Goal: Task Accomplishment & Management: Manage account settings

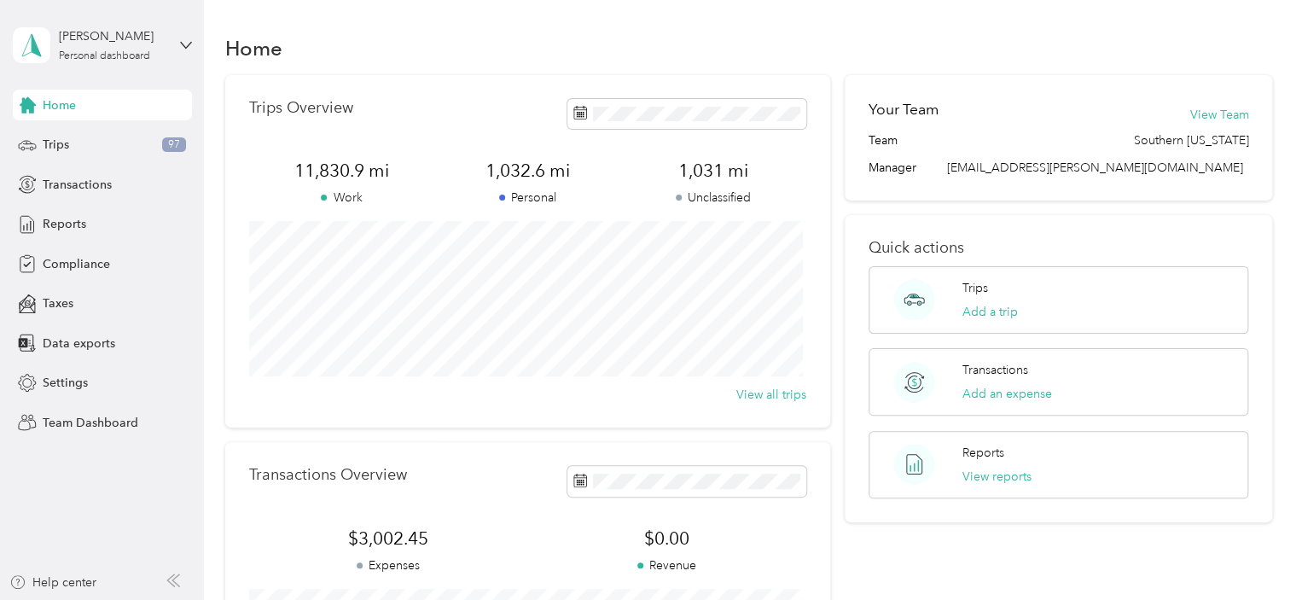
click at [113, 69] on div "[PERSON_NAME] Personal dashboard" at bounding box center [102, 45] width 179 height 60
click at [105, 143] on div "Team dashboard" at bounding box center [241, 135] width 432 height 30
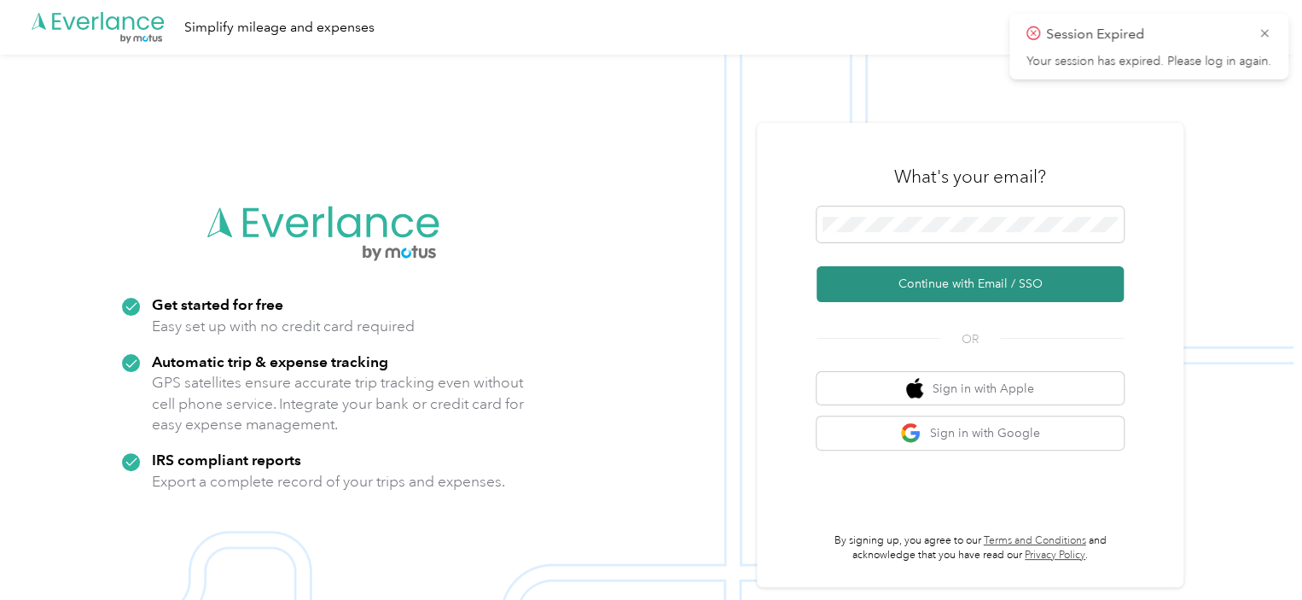
click at [897, 290] on button "Continue with Email / SSO" at bounding box center [969, 284] width 307 height 36
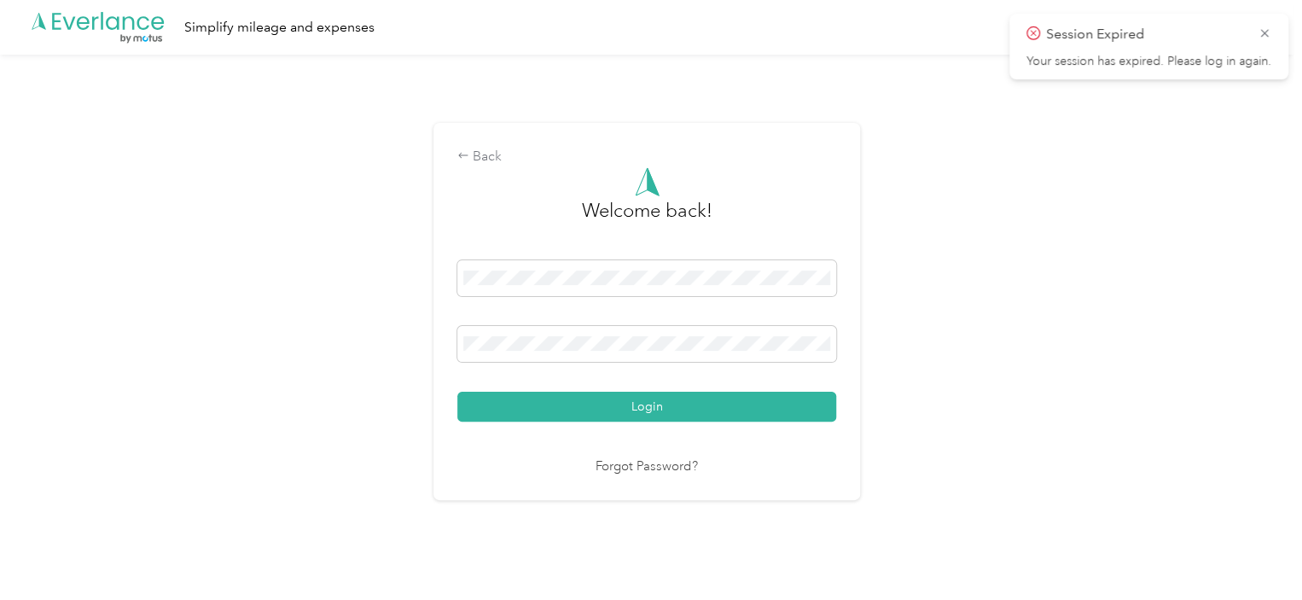
click at [512, 421] on div "Welcome back! Login Forgot Password?" at bounding box center [646, 322] width 379 height 310
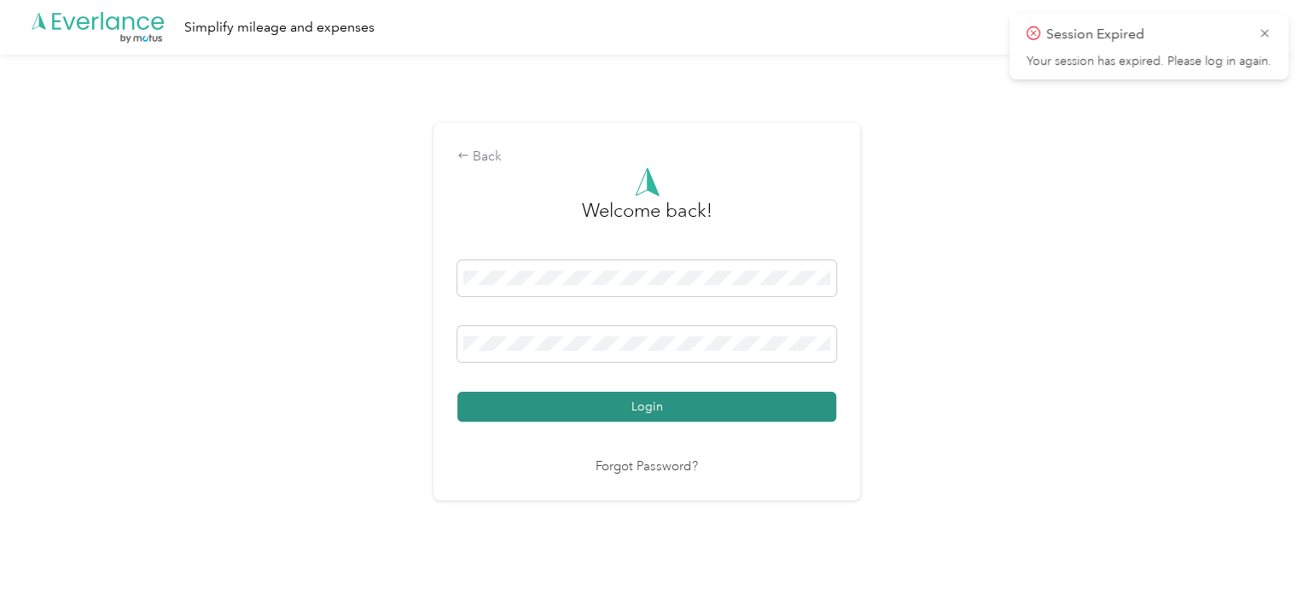
click at [512, 410] on button "Login" at bounding box center [646, 407] width 379 height 30
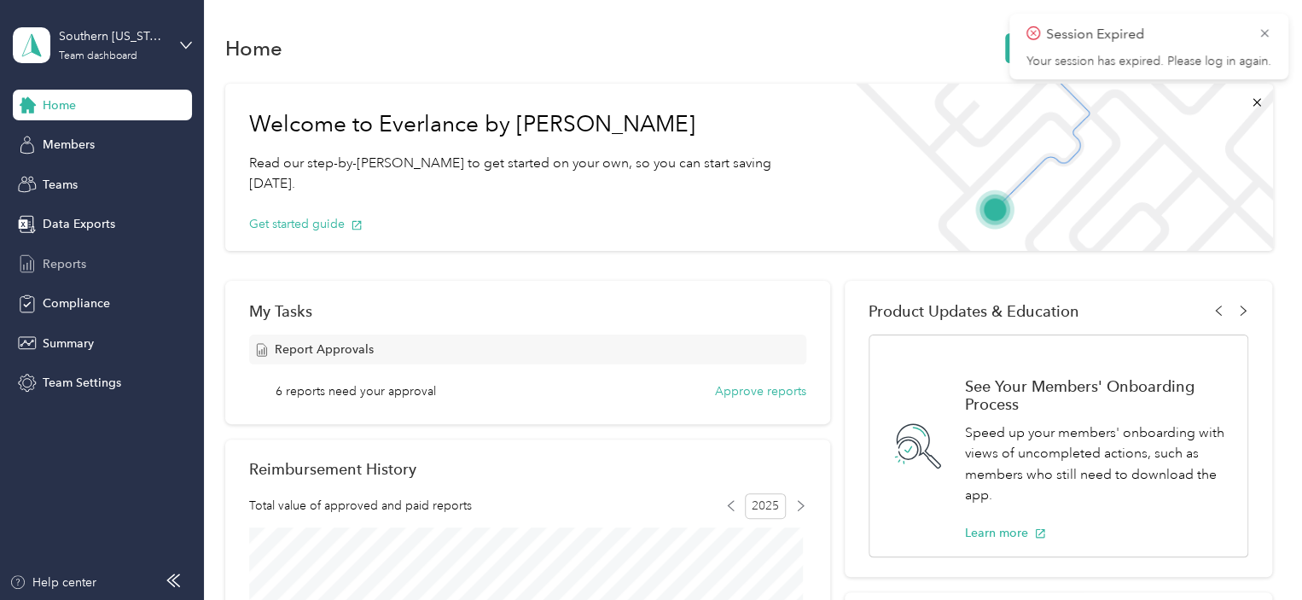
click at [67, 257] on span "Reports" at bounding box center [65, 264] width 44 height 18
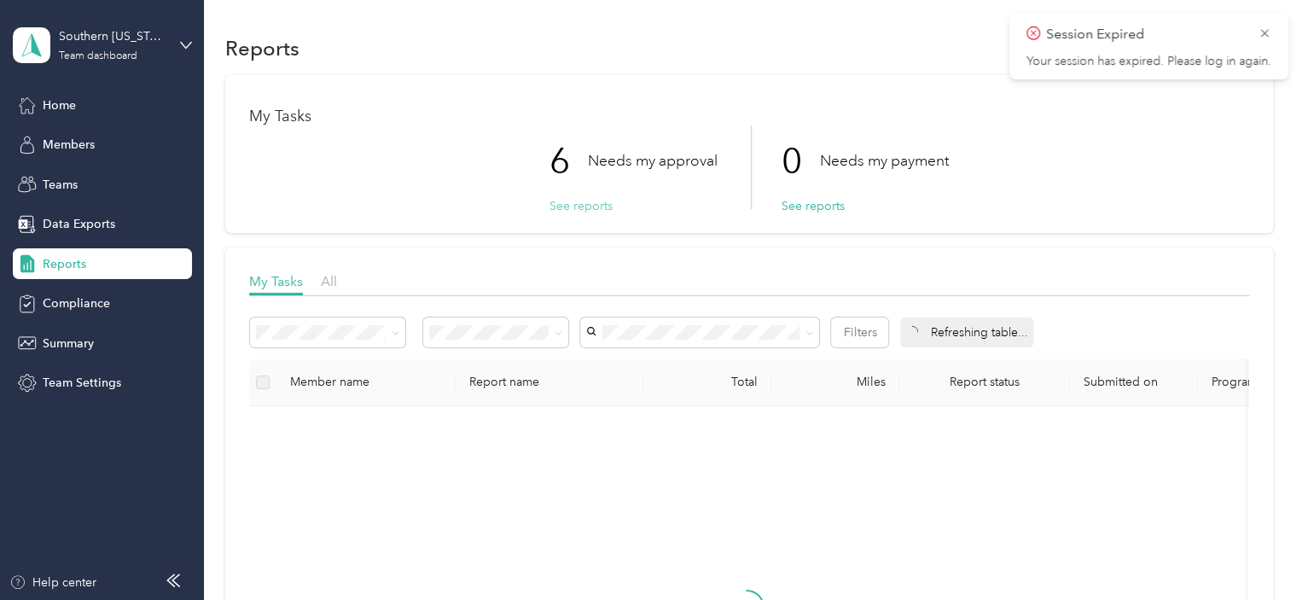
click at [579, 200] on button "See reports" at bounding box center [580, 206] width 63 height 18
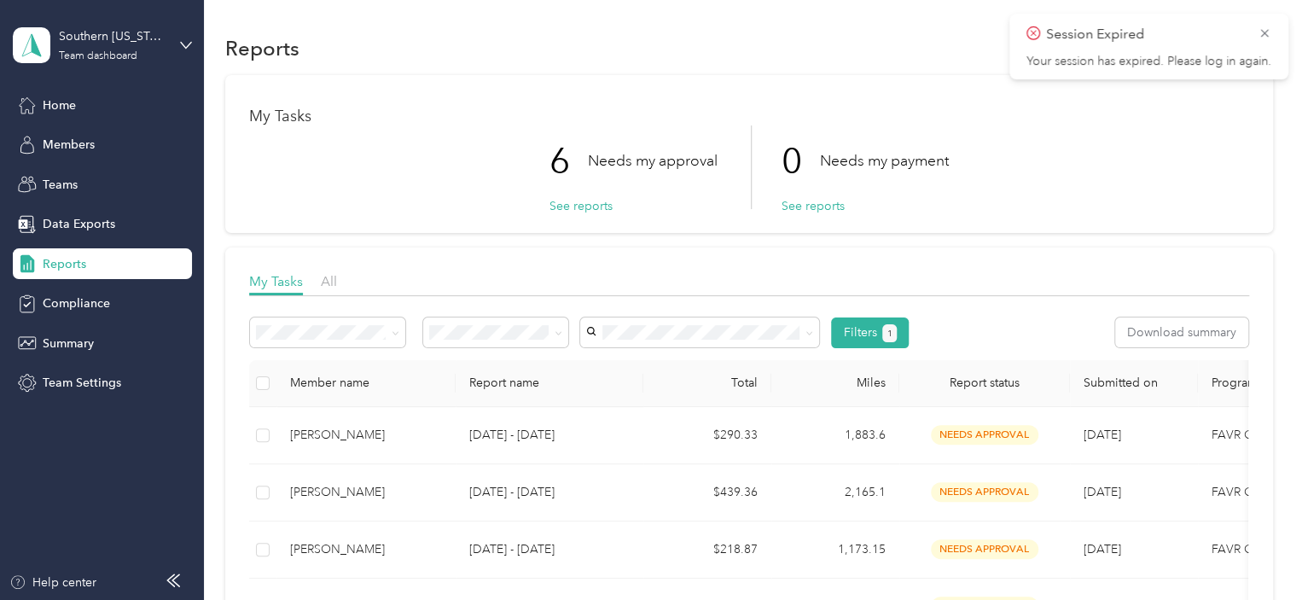
click at [172, 46] on div "Southern [US_STATE] Team dashboard" at bounding box center [102, 45] width 179 height 60
click at [82, 184] on div "Team dashboard Personal dashboard Log out" at bounding box center [241, 178] width 432 height 107
click at [153, 46] on div "Southern [US_STATE] Team dashboard" at bounding box center [112, 44] width 107 height 34
click at [109, 176] on div "Personal dashboard" at bounding box center [80, 174] width 107 height 18
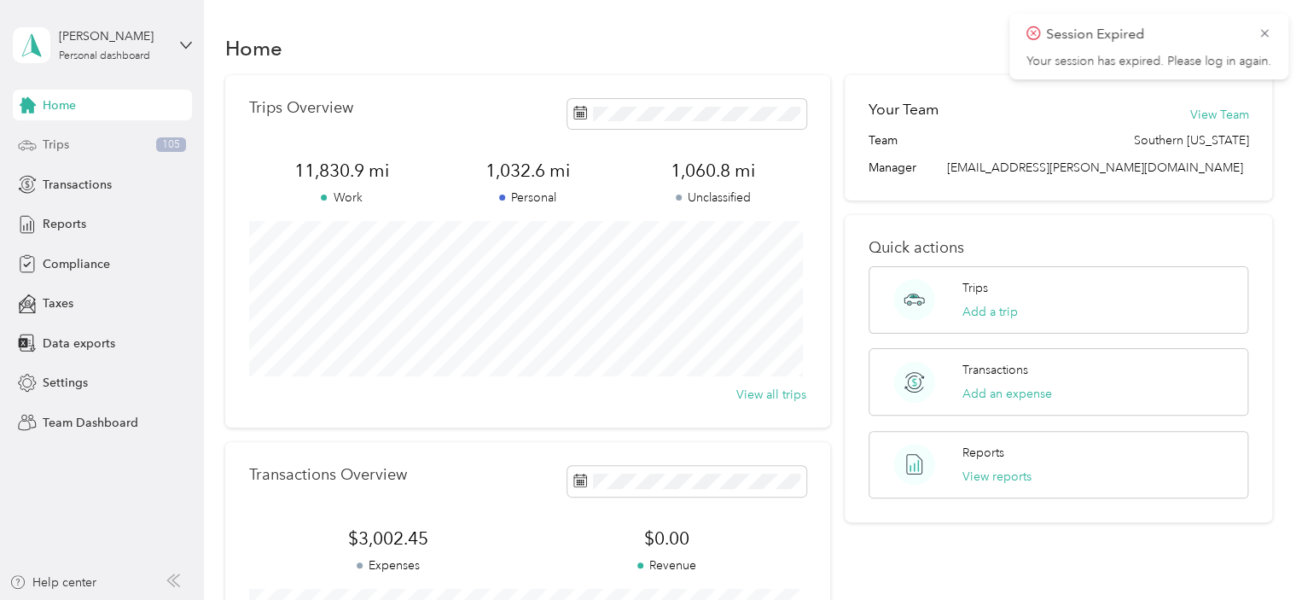
click at [61, 141] on span "Trips" at bounding box center [56, 145] width 26 height 18
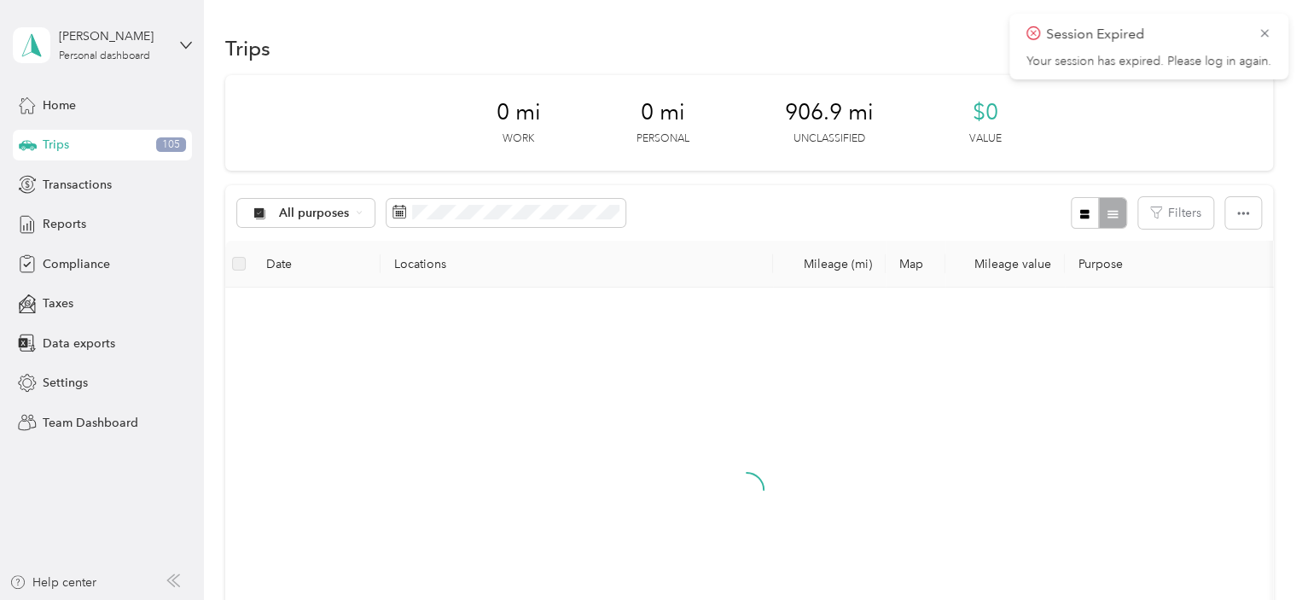
click at [846, 206] on div "All purposes Filters" at bounding box center [748, 212] width 1047 height 55
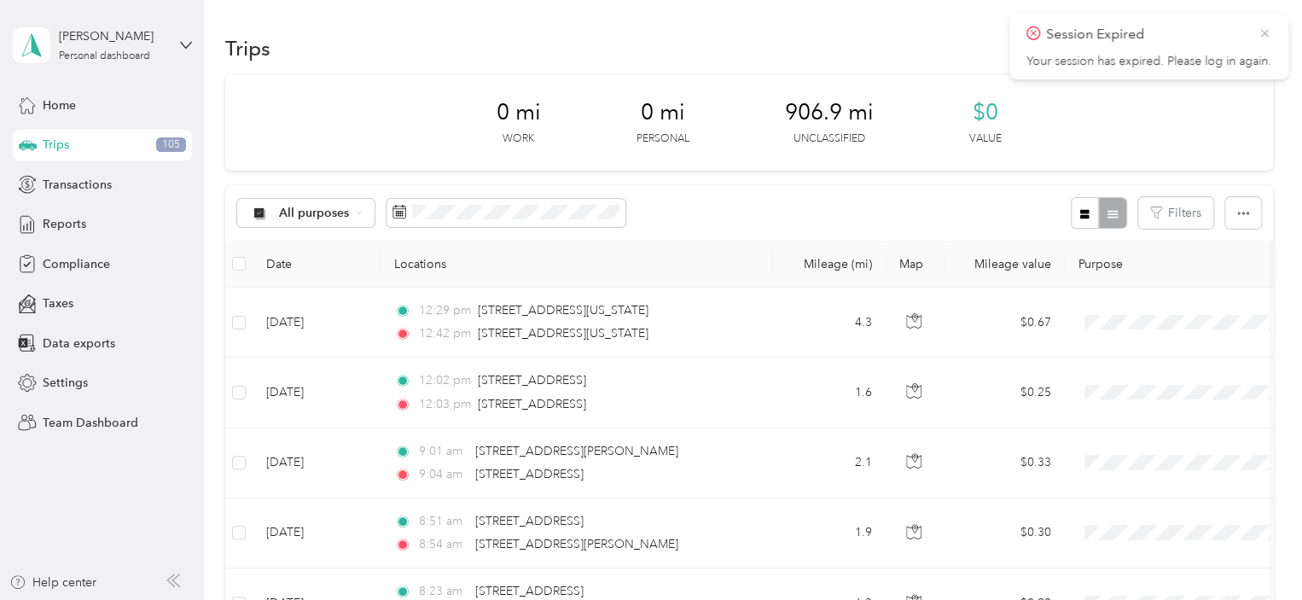
click at [1268, 32] on icon at bounding box center [1264, 33] width 14 height 15
click at [1191, 52] on icon "button" at bounding box center [1201, 49] width 20 height 20
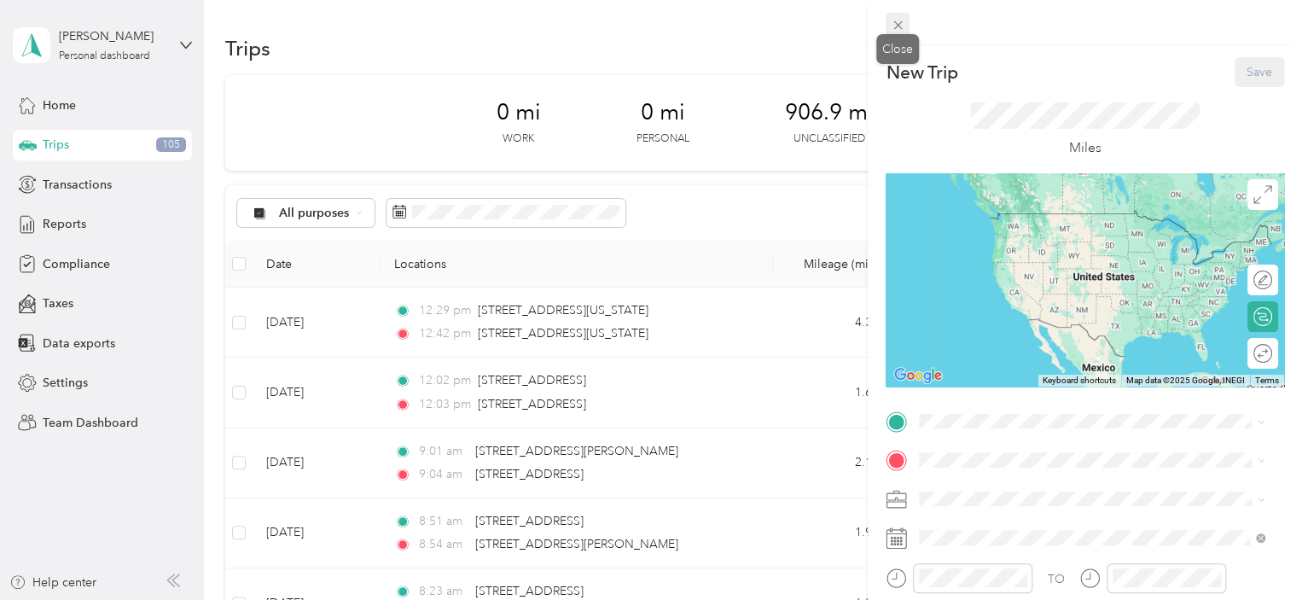
click at [894, 24] on icon at bounding box center [897, 25] width 15 height 15
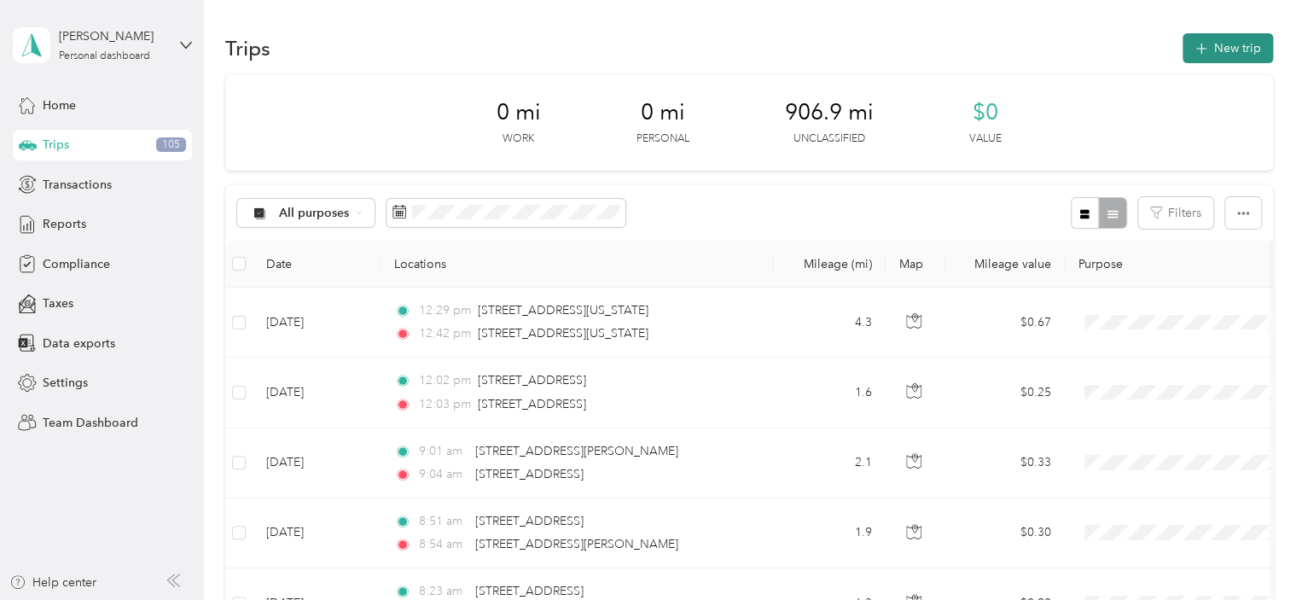
click at [1201, 48] on icon "button" at bounding box center [1201, 49] width 20 height 20
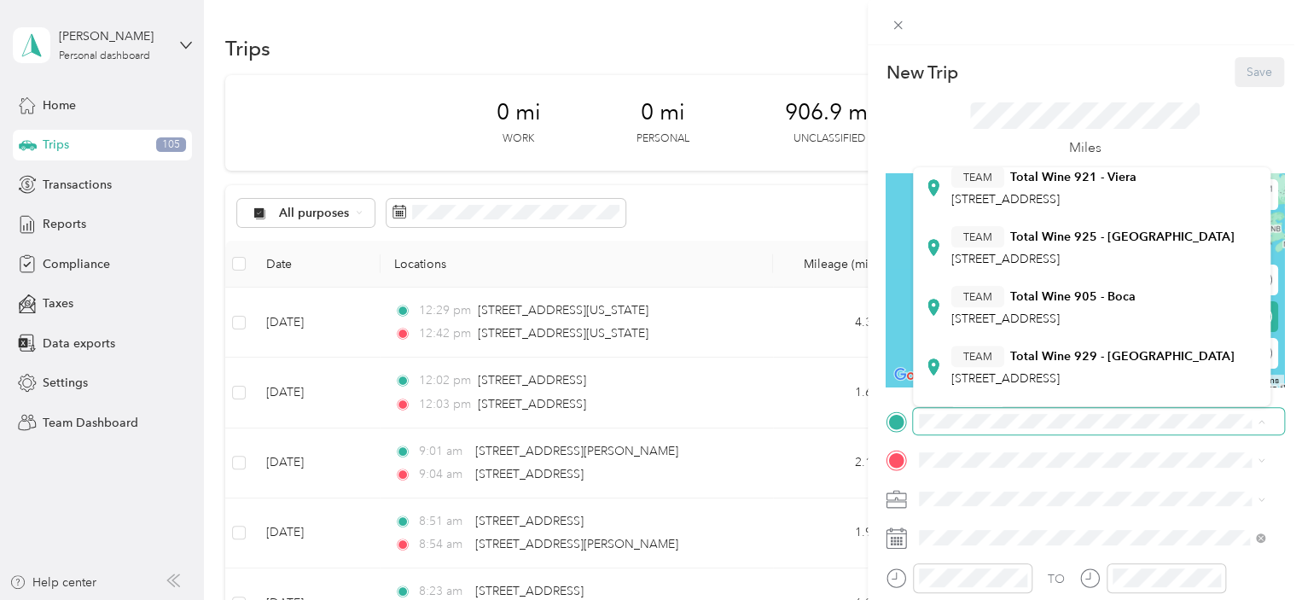
scroll to position [465, 0]
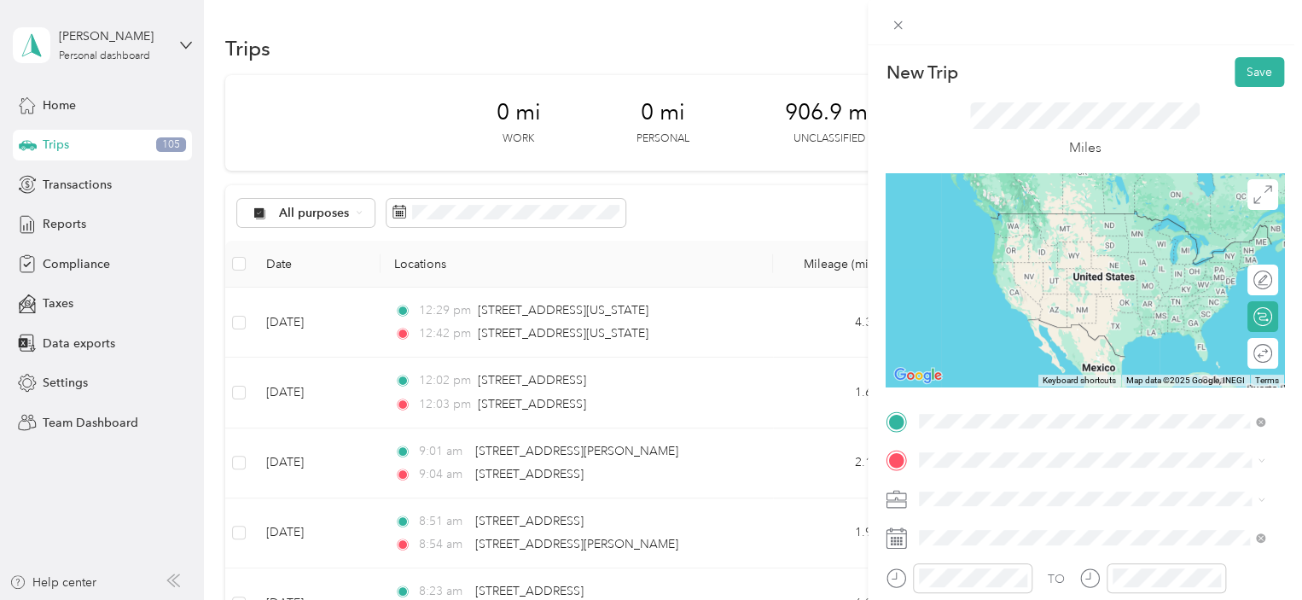
click at [1054, 231] on div "Bloomington [US_STATE], [GEOGRAPHIC_DATA]" at bounding box center [1092, 221] width 334 height 36
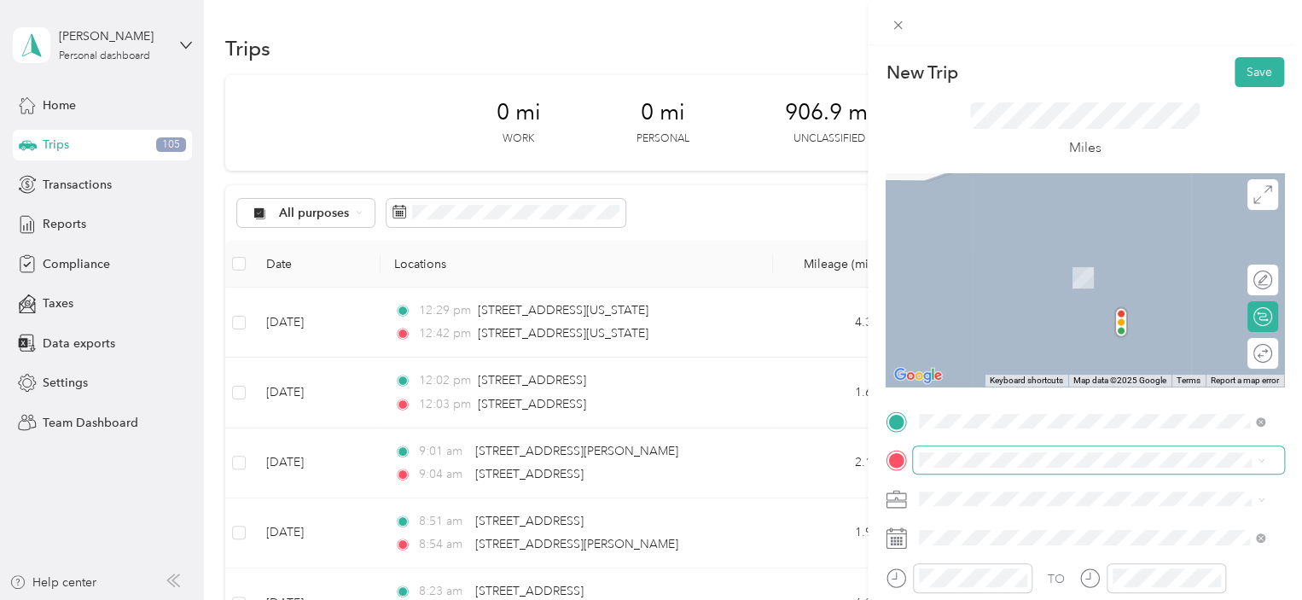
click at [978, 467] on span at bounding box center [1098, 459] width 371 height 27
click at [1047, 258] on span "[GEOGRAPHIC_DATA][US_STATE], [GEOGRAPHIC_DATA]" at bounding box center [1105, 260] width 308 height 30
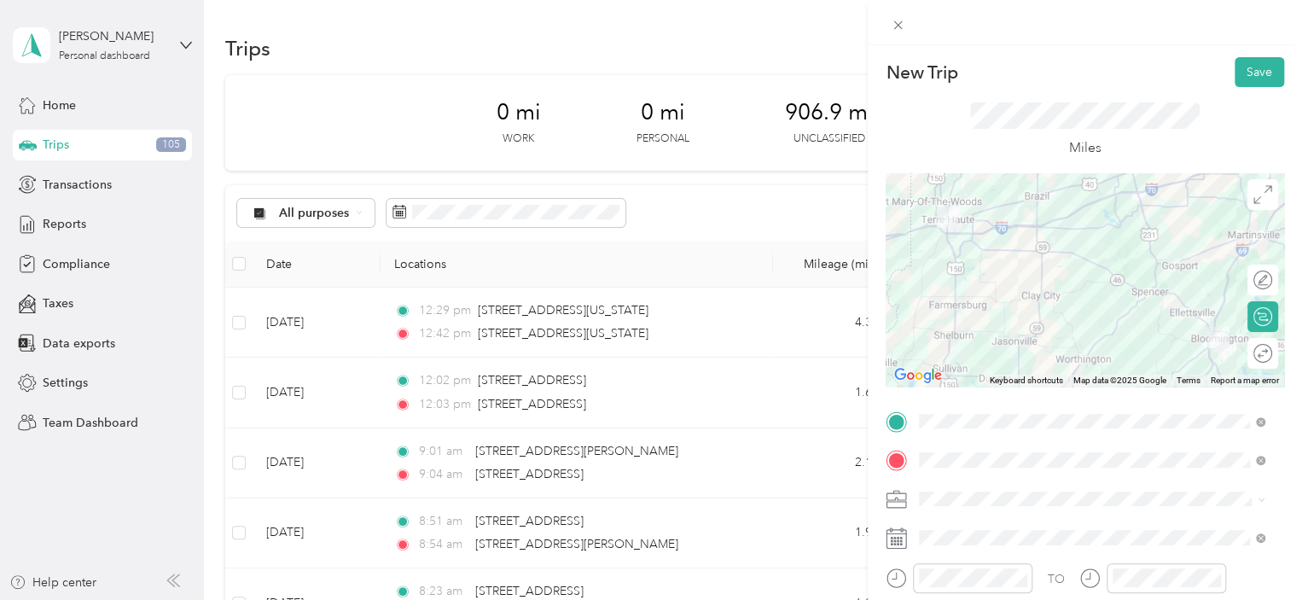
click at [890, 543] on icon at bounding box center [895, 537] width 21 height 21
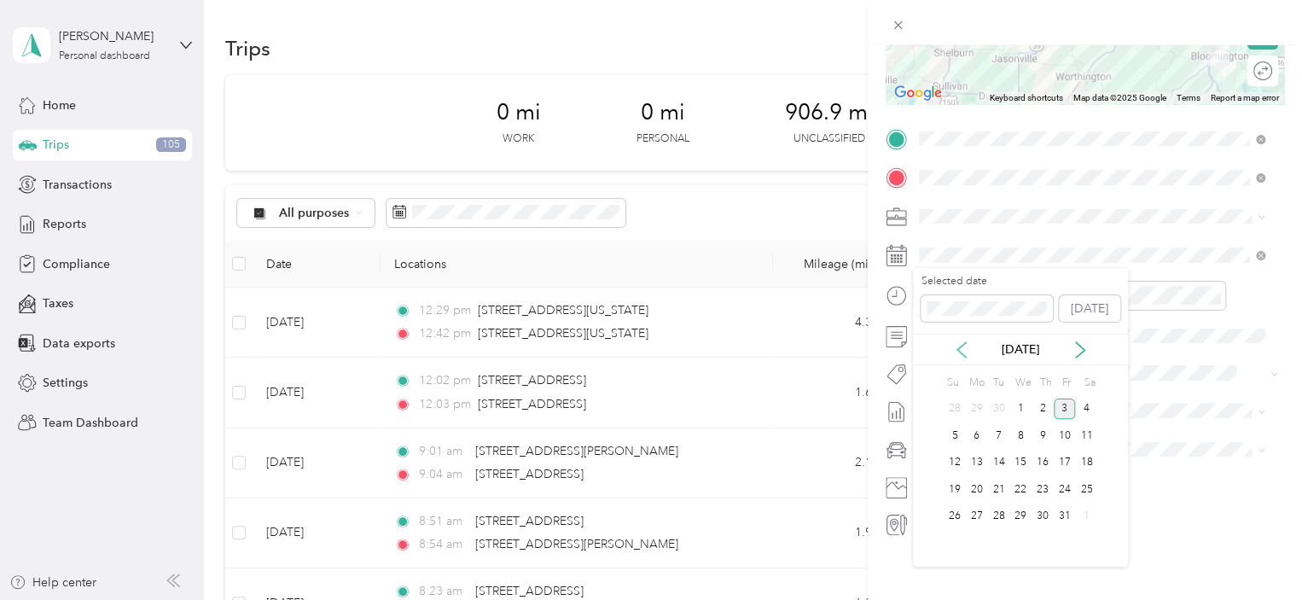
click at [964, 344] on icon at bounding box center [961, 349] width 17 height 17
click at [995, 488] on div "23" at bounding box center [999, 489] width 22 height 21
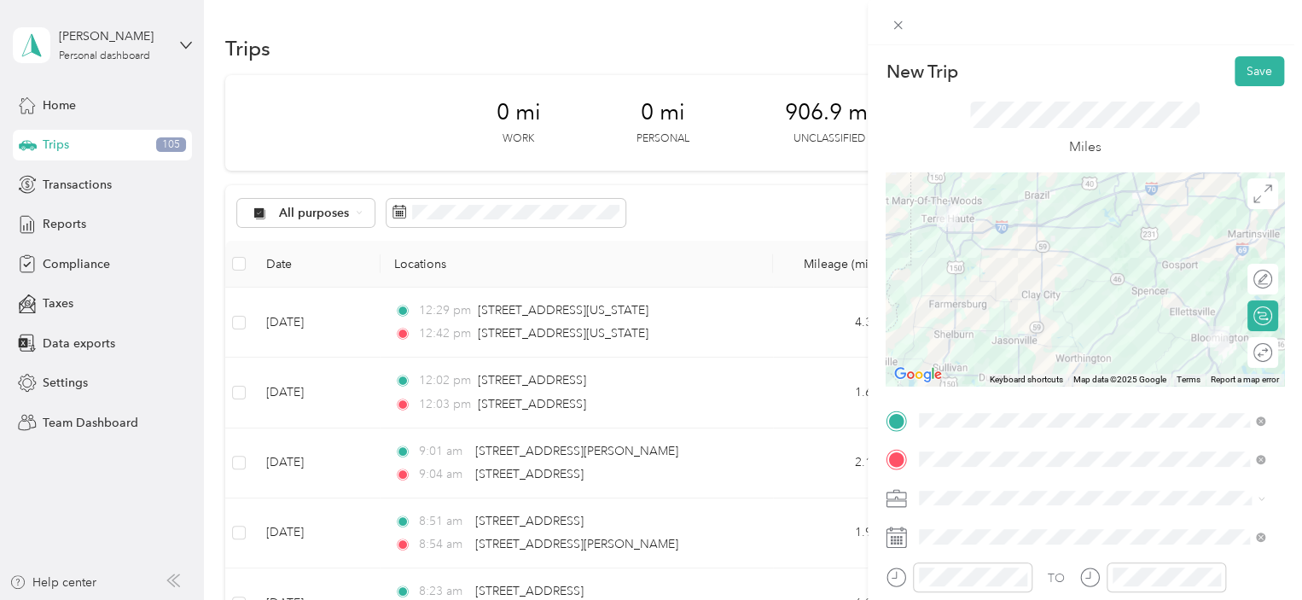
scroll to position [0, 0]
click at [1234, 68] on button "Save" at bounding box center [1258, 72] width 49 height 30
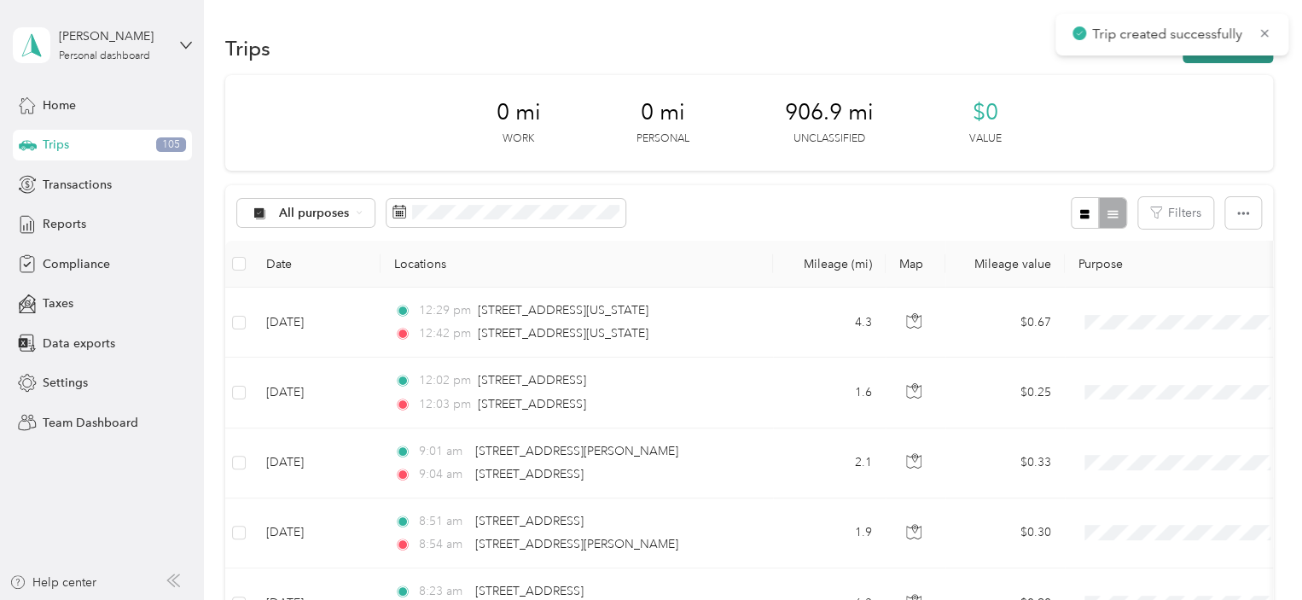
click at [1217, 57] on button "New trip" at bounding box center [1227, 48] width 90 height 30
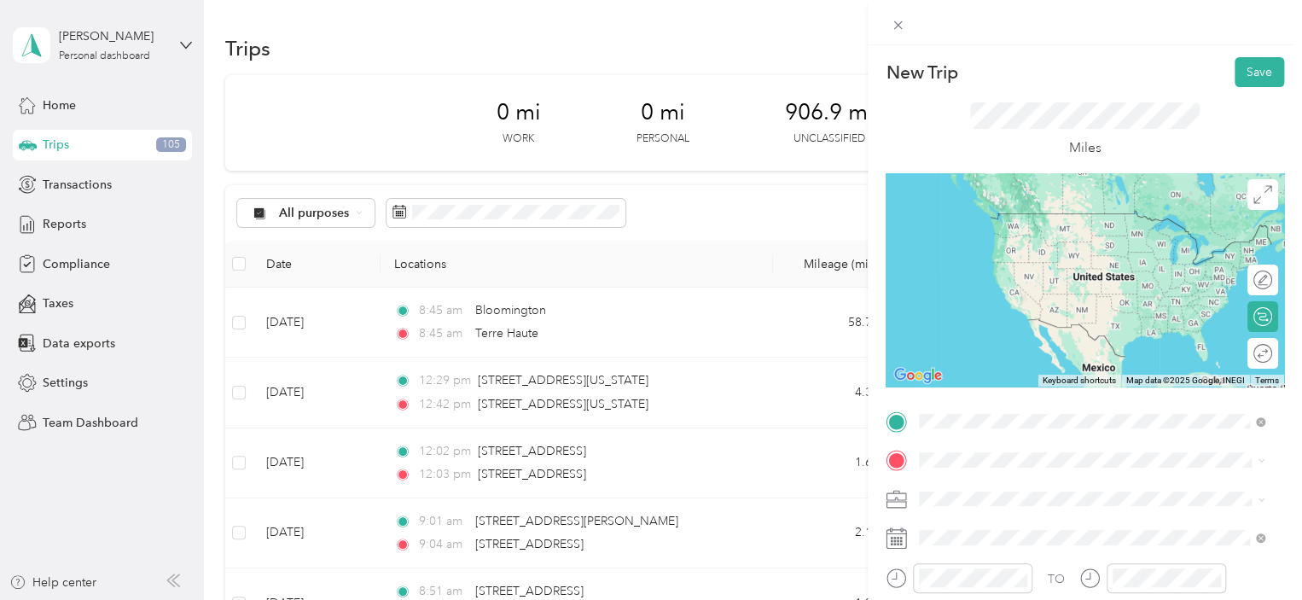
click at [1063, 211] on span "[GEOGRAPHIC_DATA][US_STATE], [GEOGRAPHIC_DATA]" at bounding box center [1105, 221] width 308 height 30
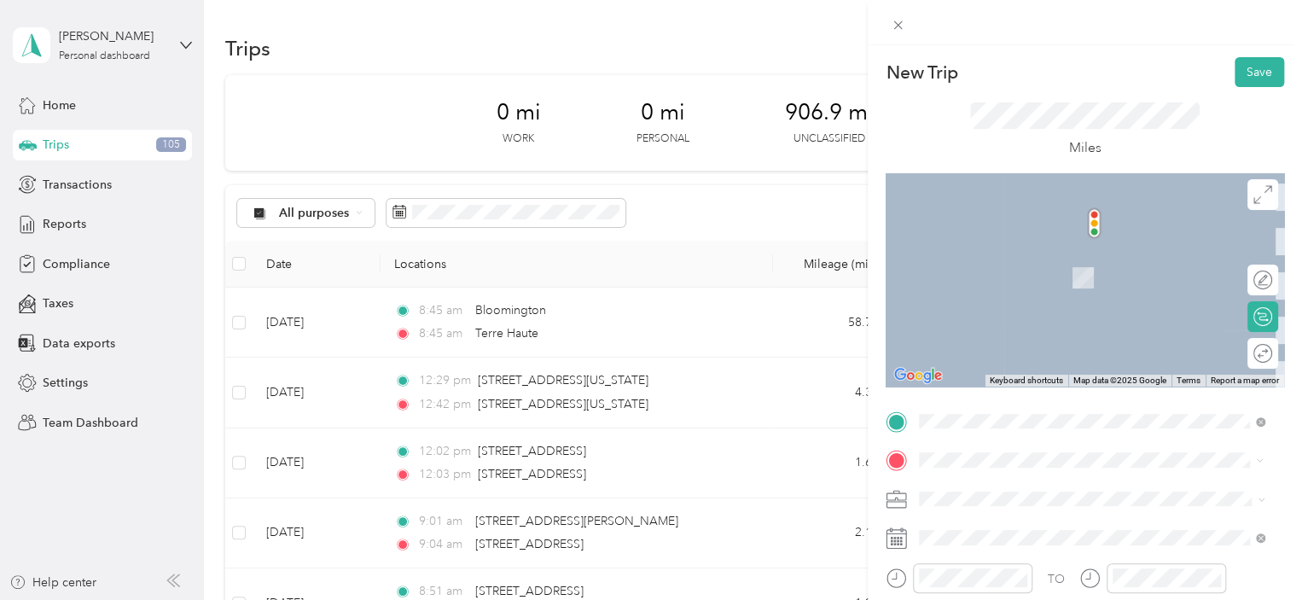
click at [1035, 252] on span "Bloomington [US_STATE], [GEOGRAPHIC_DATA]" at bounding box center [1047, 260] width 192 height 30
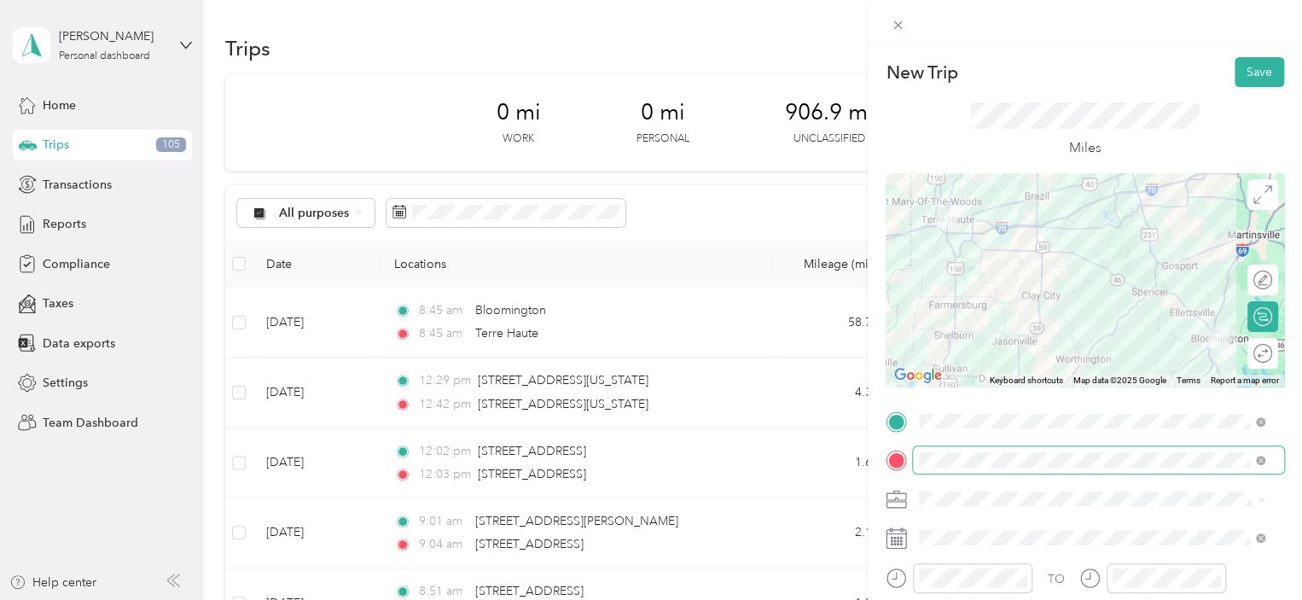
scroll to position [284, 0]
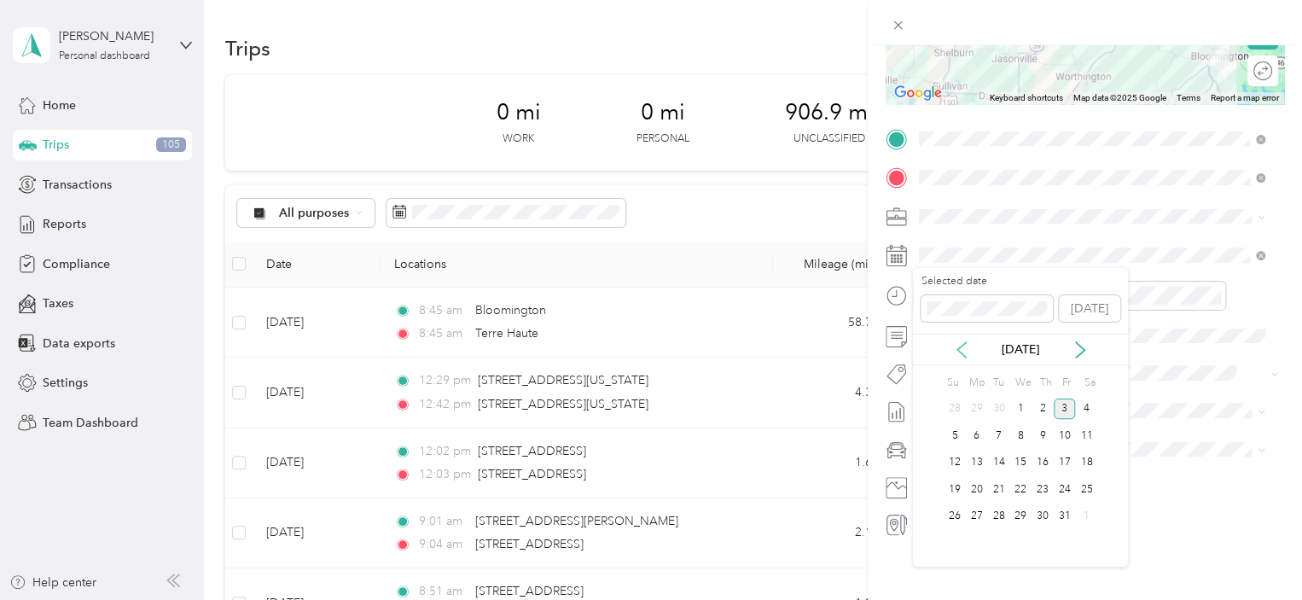
click at [963, 352] on icon at bounding box center [961, 349] width 17 height 17
click at [996, 486] on div "23" at bounding box center [999, 489] width 22 height 21
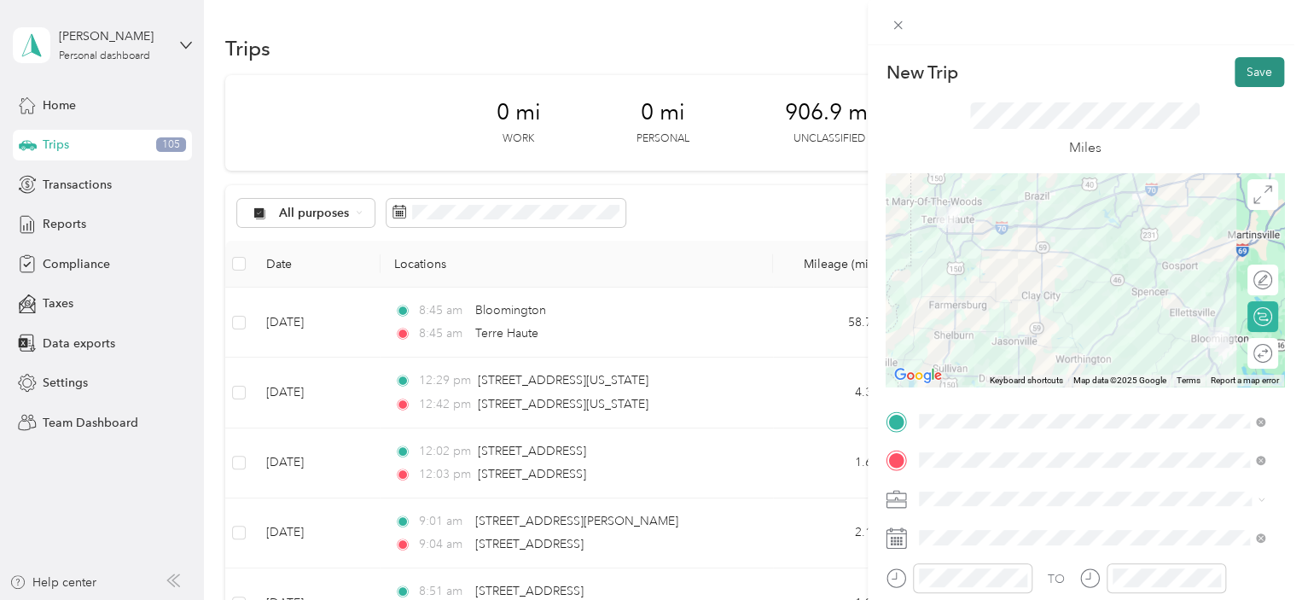
click at [1244, 67] on button "Save" at bounding box center [1258, 72] width 49 height 30
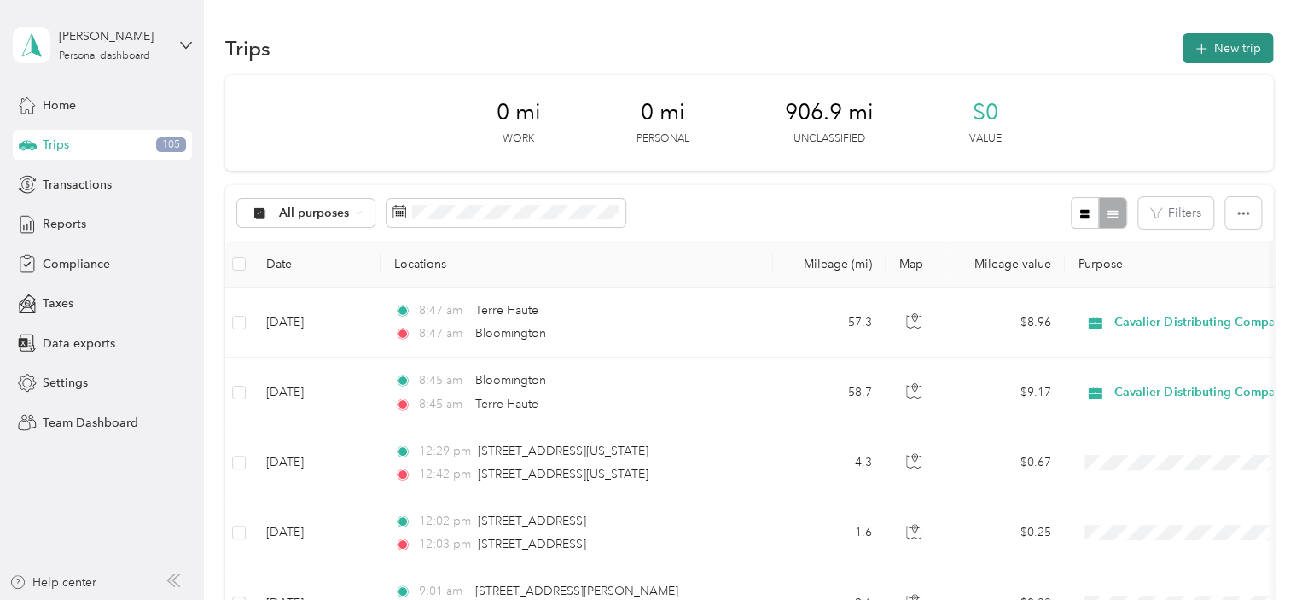
click at [1204, 53] on button "New trip" at bounding box center [1227, 48] width 90 height 30
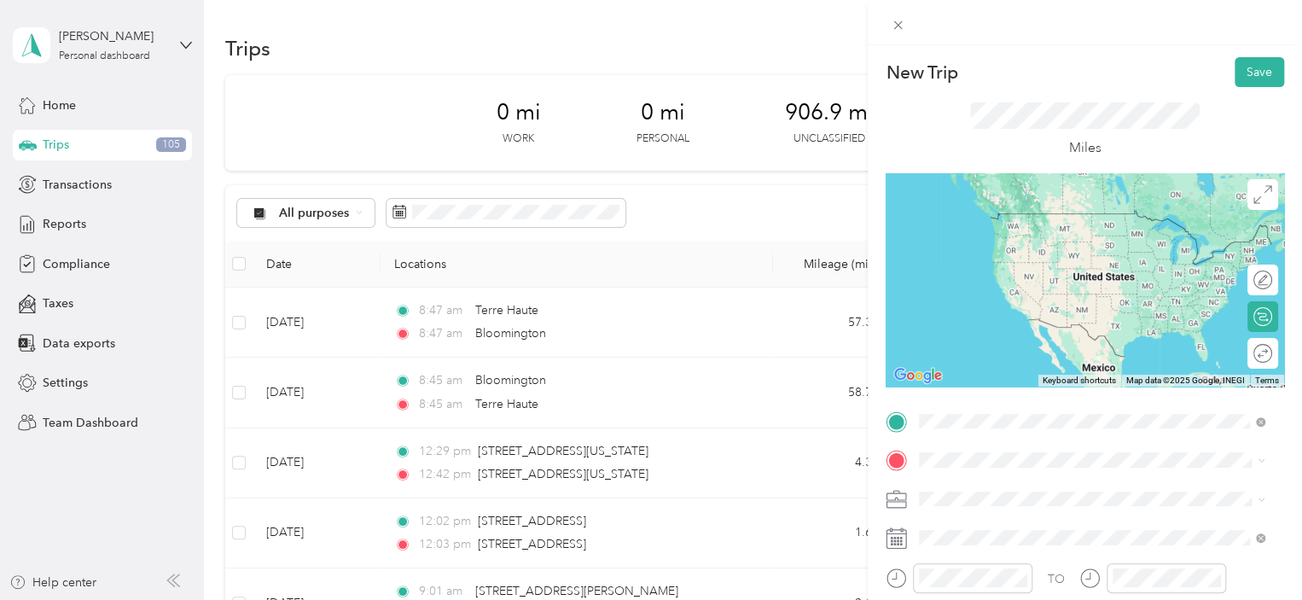
click at [1027, 208] on span "Bloomington [US_STATE], [GEOGRAPHIC_DATA]" at bounding box center [1047, 221] width 192 height 30
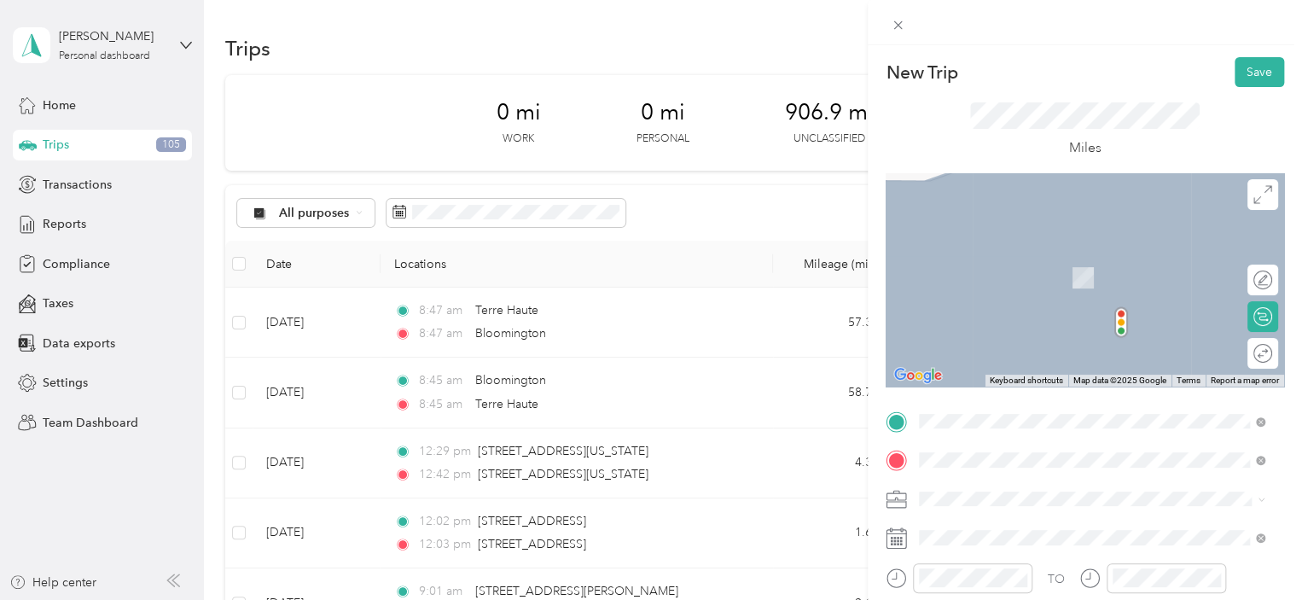
click at [1031, 262] on span "Bedford [US_STATE], [GEOGRAPHIC_DATA]" at bounding box center [1047, 260] width 192 height 30
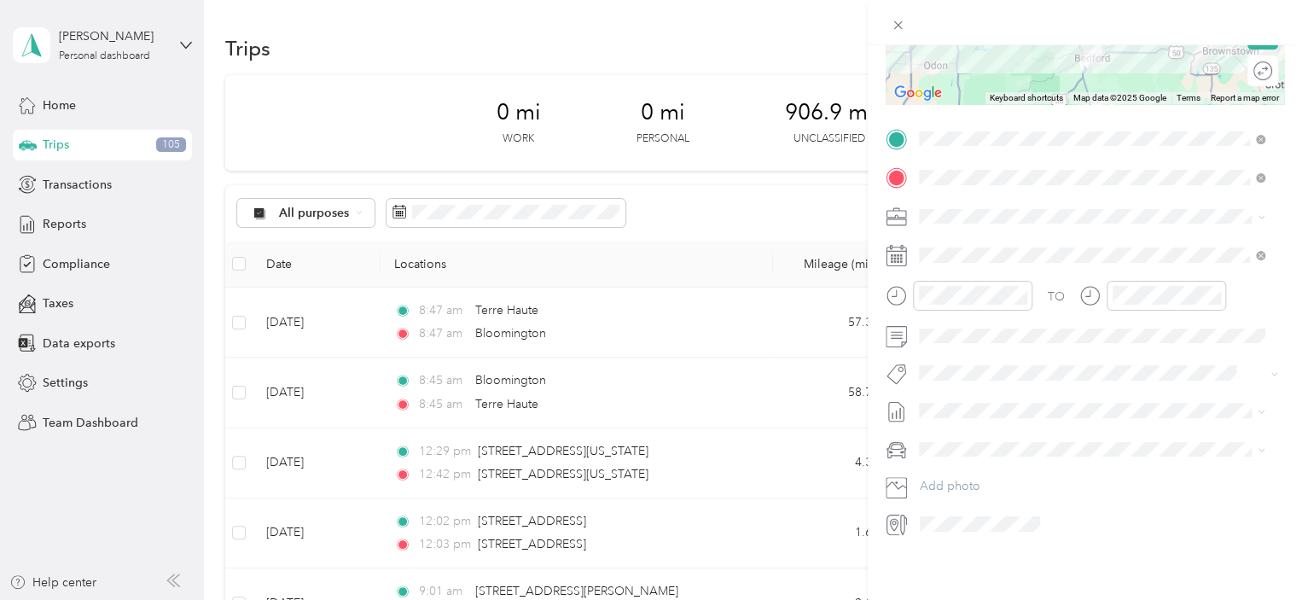
scroll to position [294, 0]
click at [960, 339] on icon at bounding box center [961, 339] width 17 height 17
click at [1046, 475] on div "25" at bounding box center [1042, 478] width 22 height 21
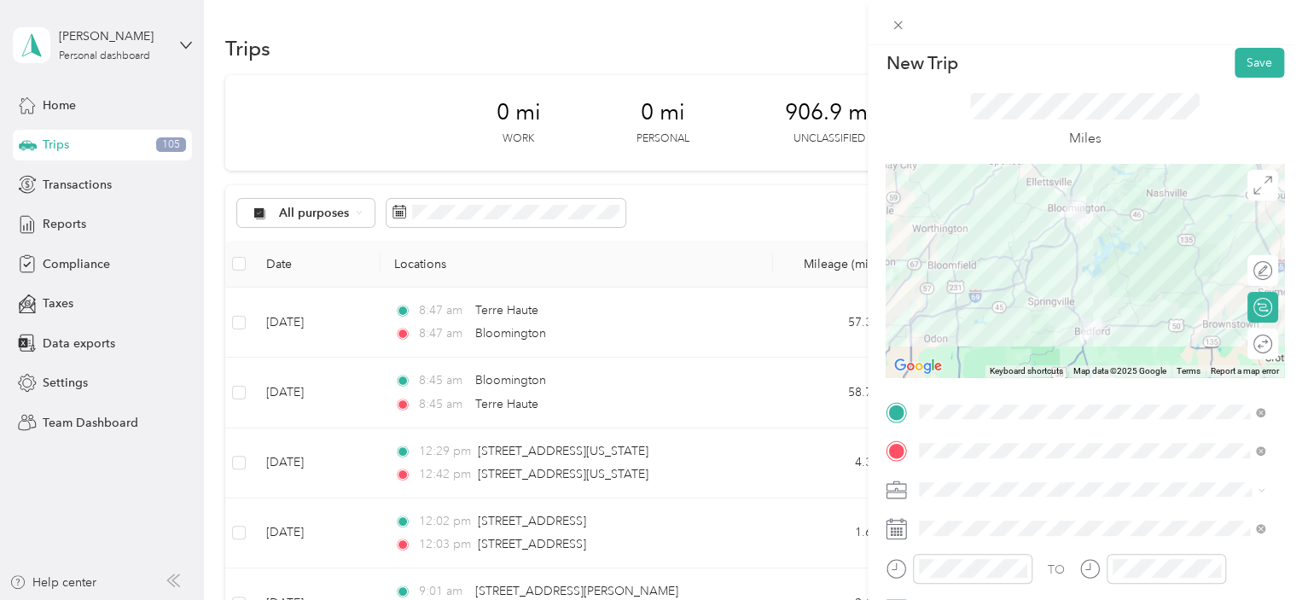
scroll to position [0, 0]
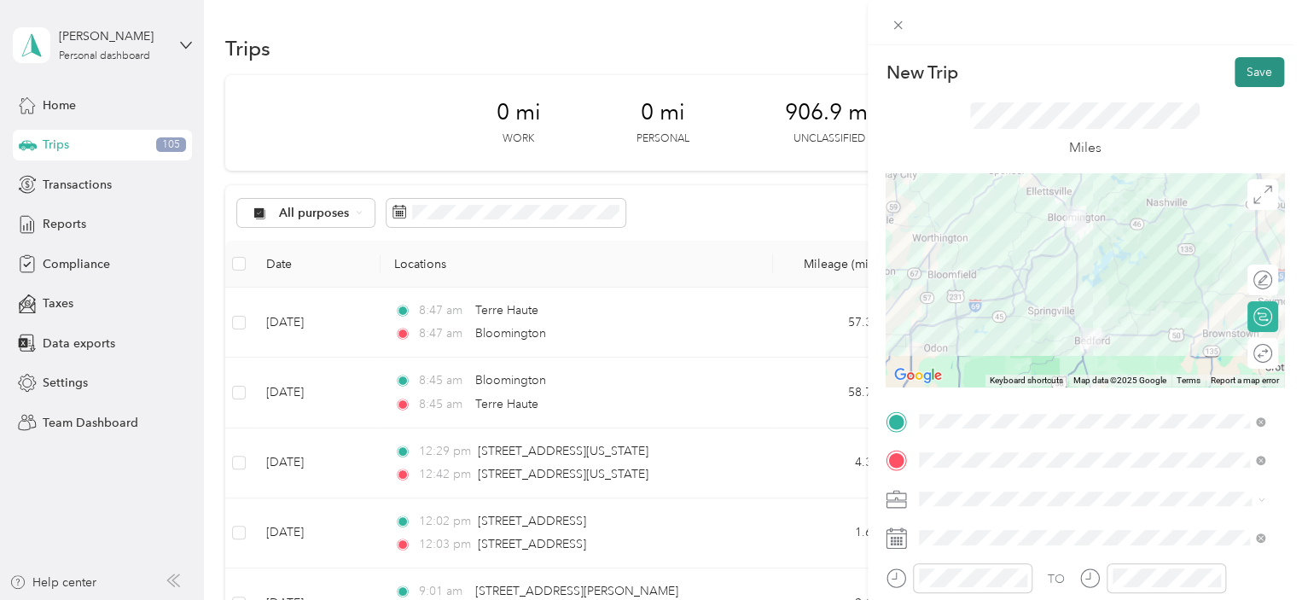
click at [1256, 78] on button "Save" at bounding box center [1258, 72] width 49 height 30
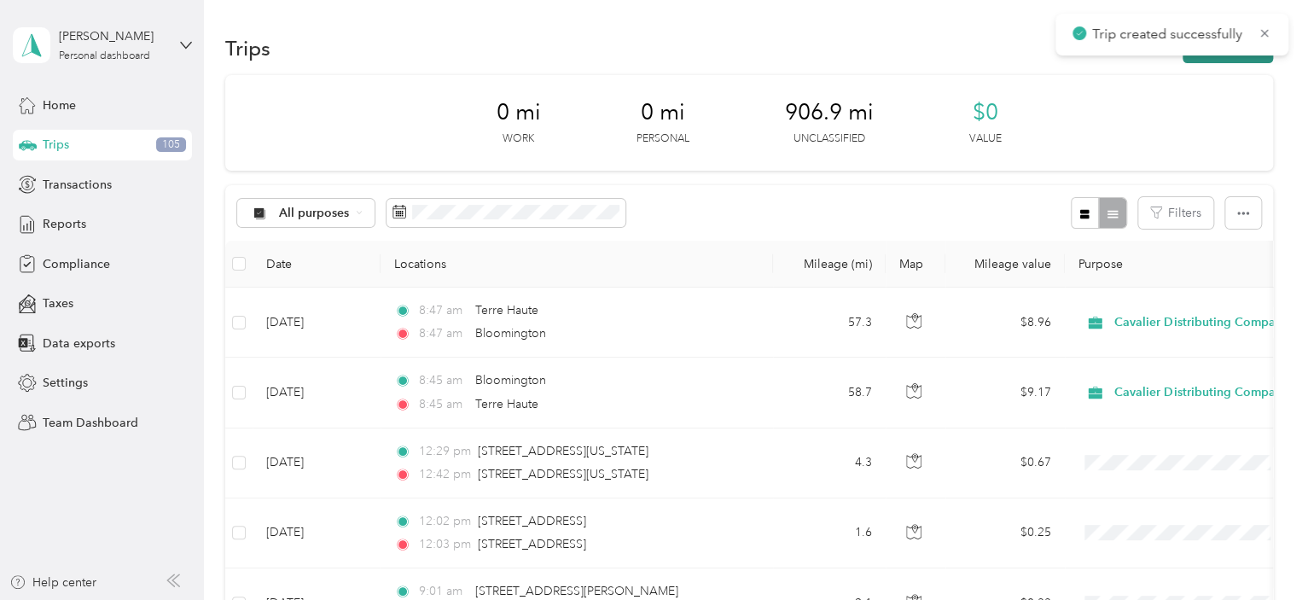
click at [1211, 59] on button "New trip" at bounding box center [1227, 48] width 90 height 30
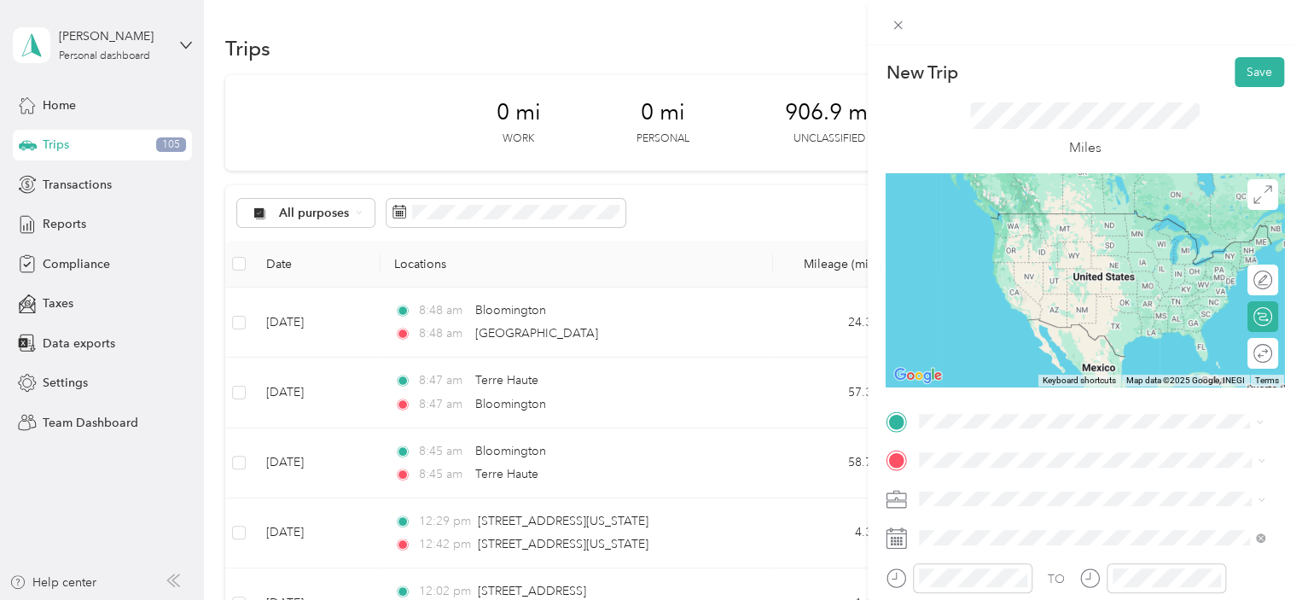
click at [1036, 229] on div "Bedford [US_STATE], [GEOGRAPHIC_DATA]" at bounding box center [1092, 221] width 334 height 36
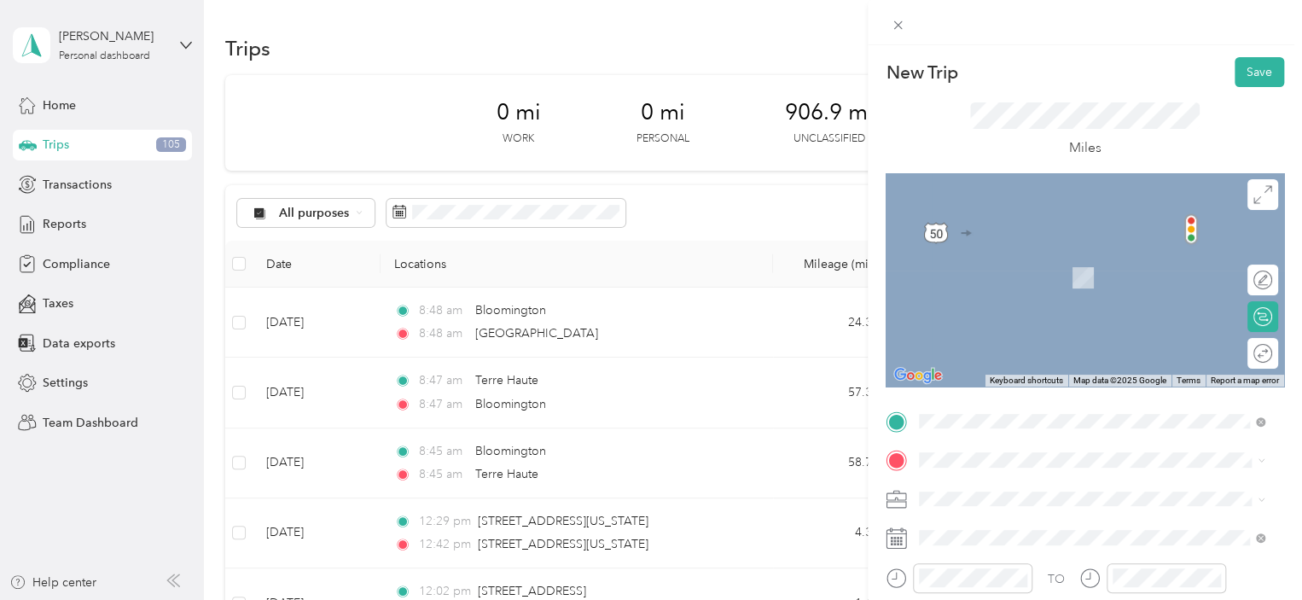
click at [1038, 368] on span "[GEOGRAPHIC_DATA] [US_STATE], [GEOGRAPHIC_DATA]" at bounding box center [1047, 354] width 192 height 30
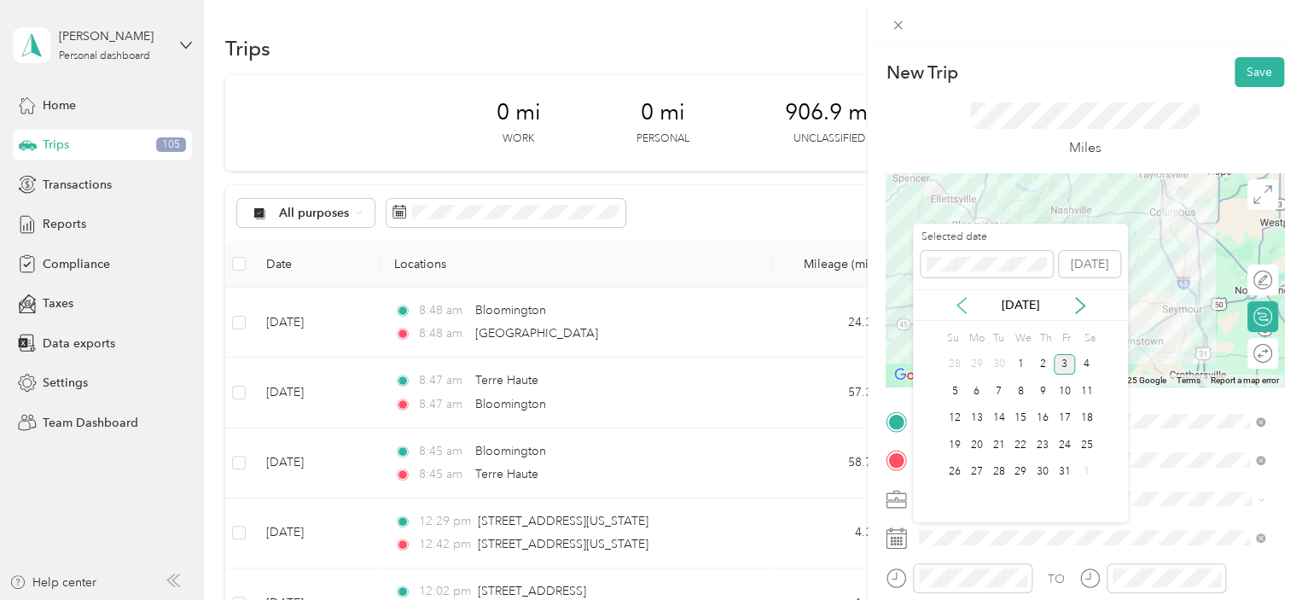
click at [967, 305] on icon at bounding box center [961, 305] width 17 height 17
click at [1042, 443] on div "25" at bounding box center [1042, 444] width 22 height 21
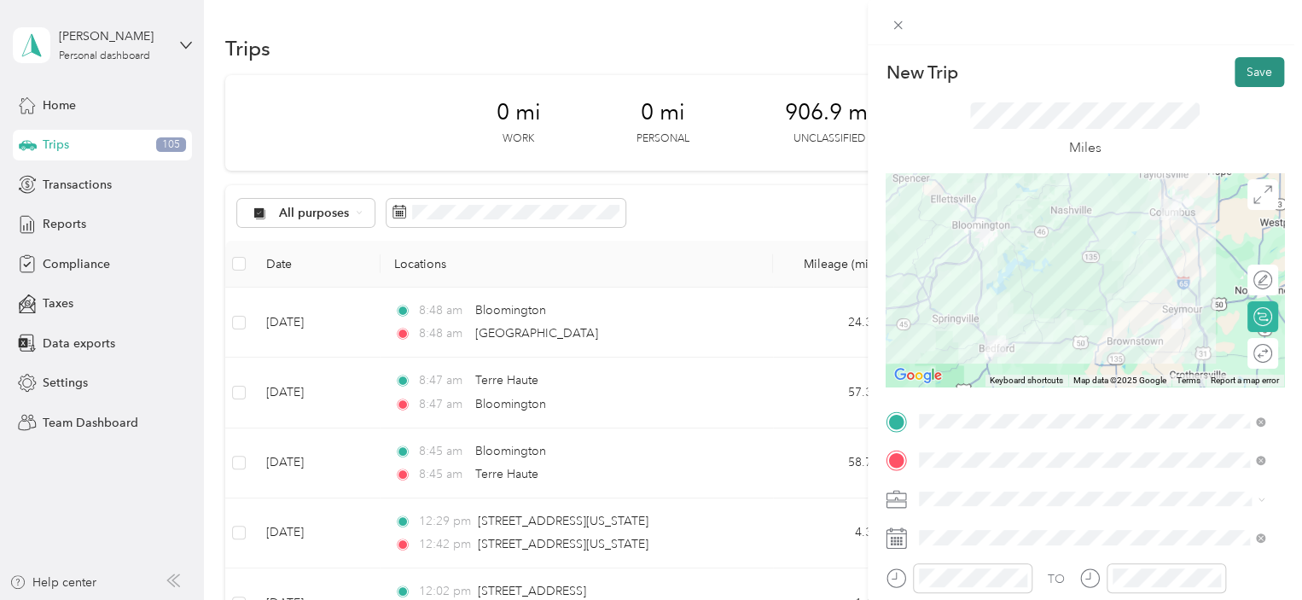
click at [1244, 78] on button "Save" at bounding box center [1258, 72] width 49 height 30
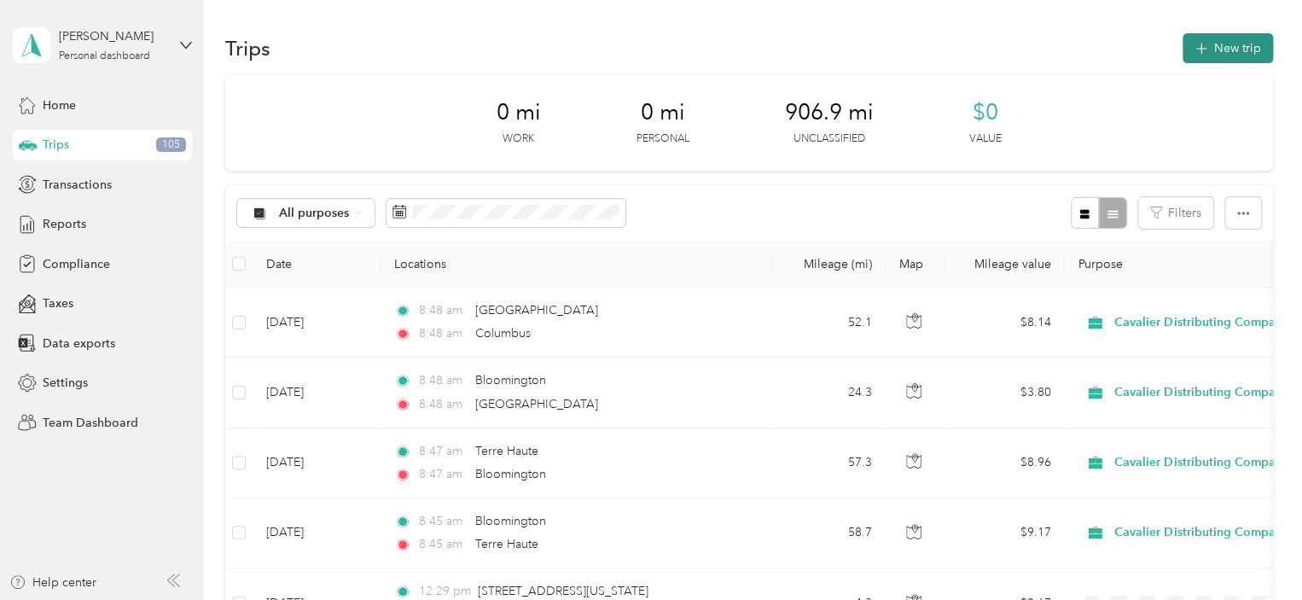
click at [1225, 55] on button "New trip" at bounding box center [1227, 48] width 90 height 30
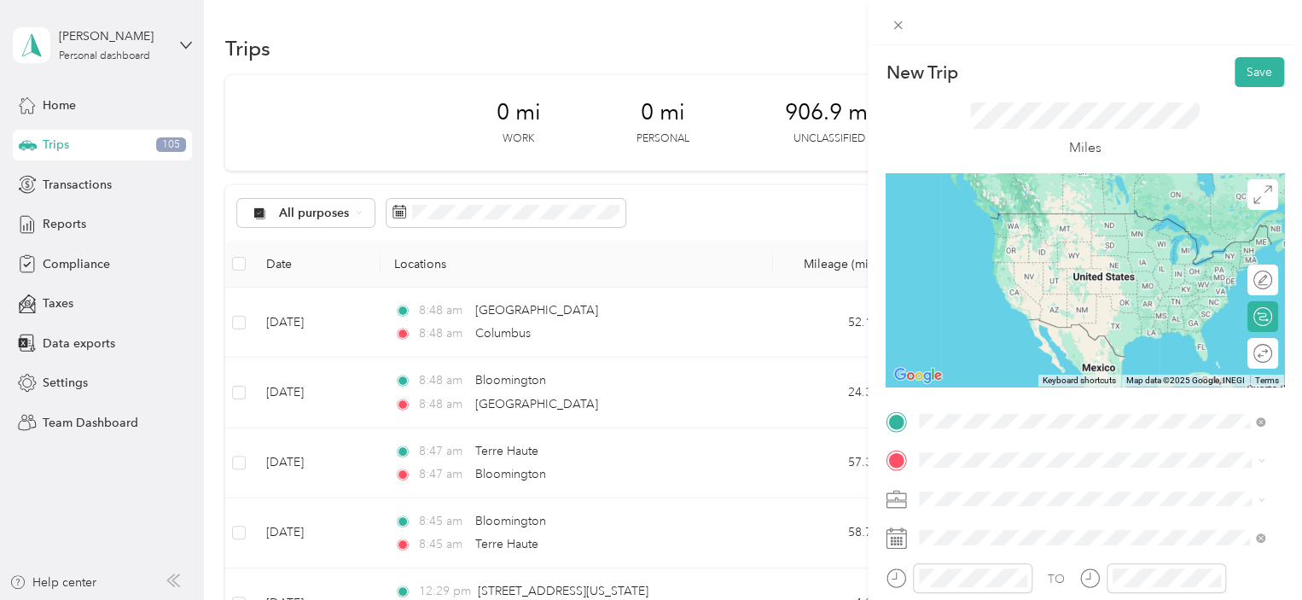
click at [1043, 340] on li "[GEOGRAPHIC_DATA] [US_STATE], [GEOGRAPHIC_DATA]" at bounding box center [1091, 317] width 357 height 48
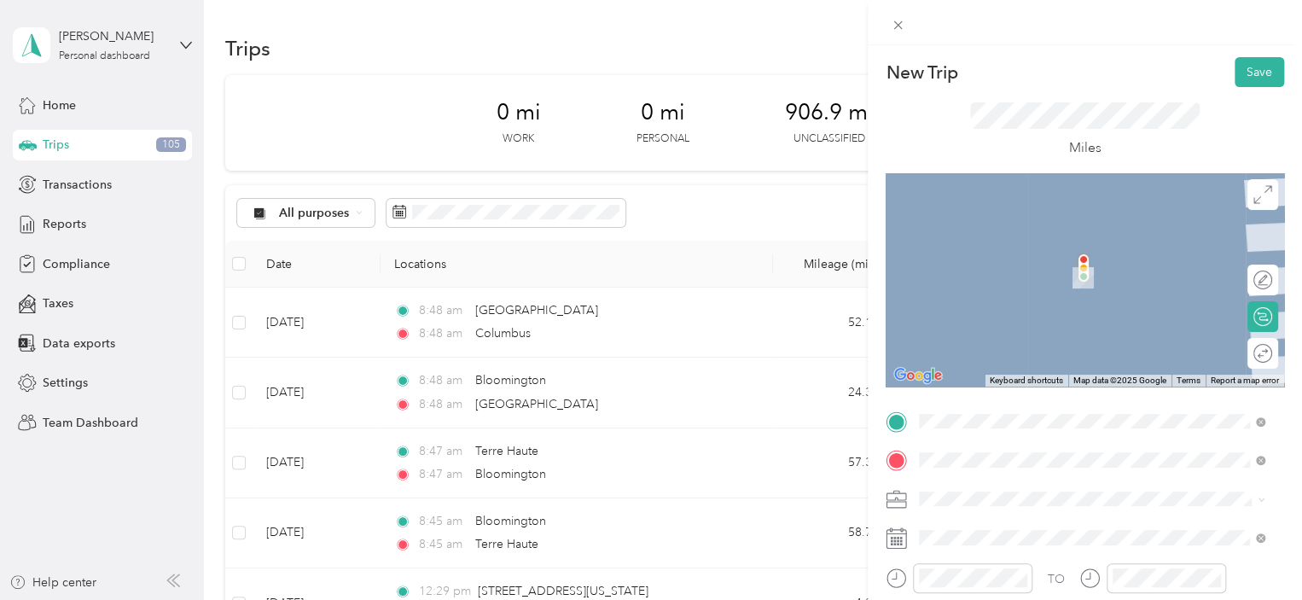
click at [1008, 248] on span "Bloomington [US_STATE], [GEOGRAPHIC_DATA]" at bounding box center [1047, 260] width 192 height 30
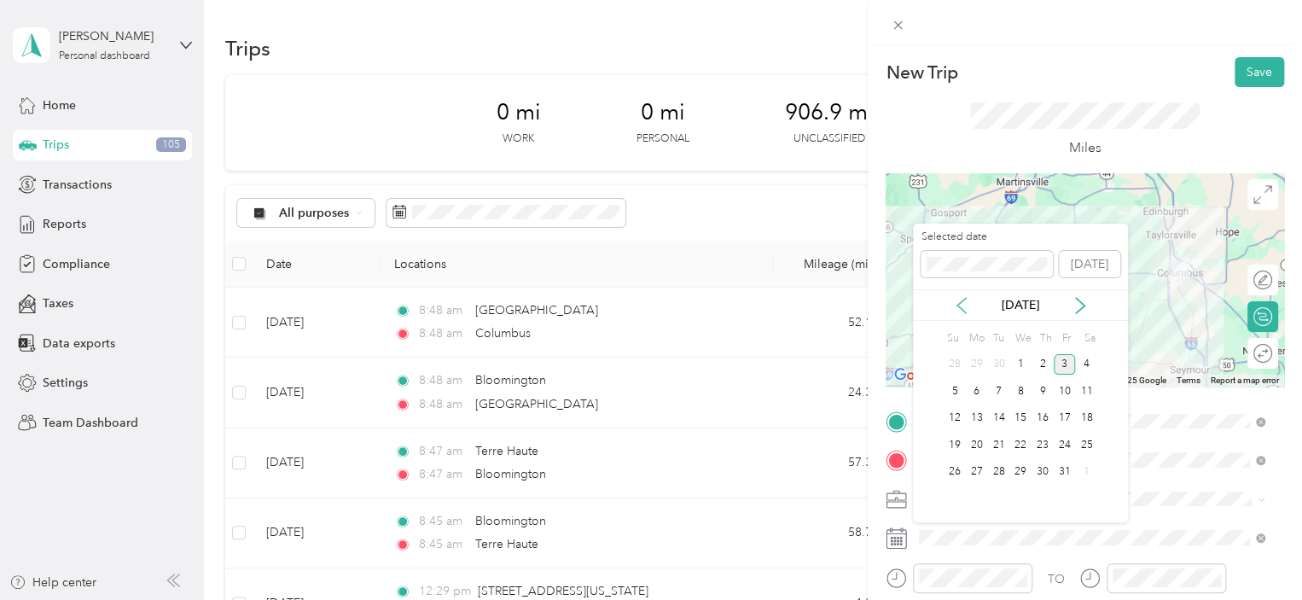
click at [962, 301] on icon at bounding box center [961, 305] width 17 height 17
click at [1047, 436] on div "25" at bounding box center [1042, 444] width 22 height 21
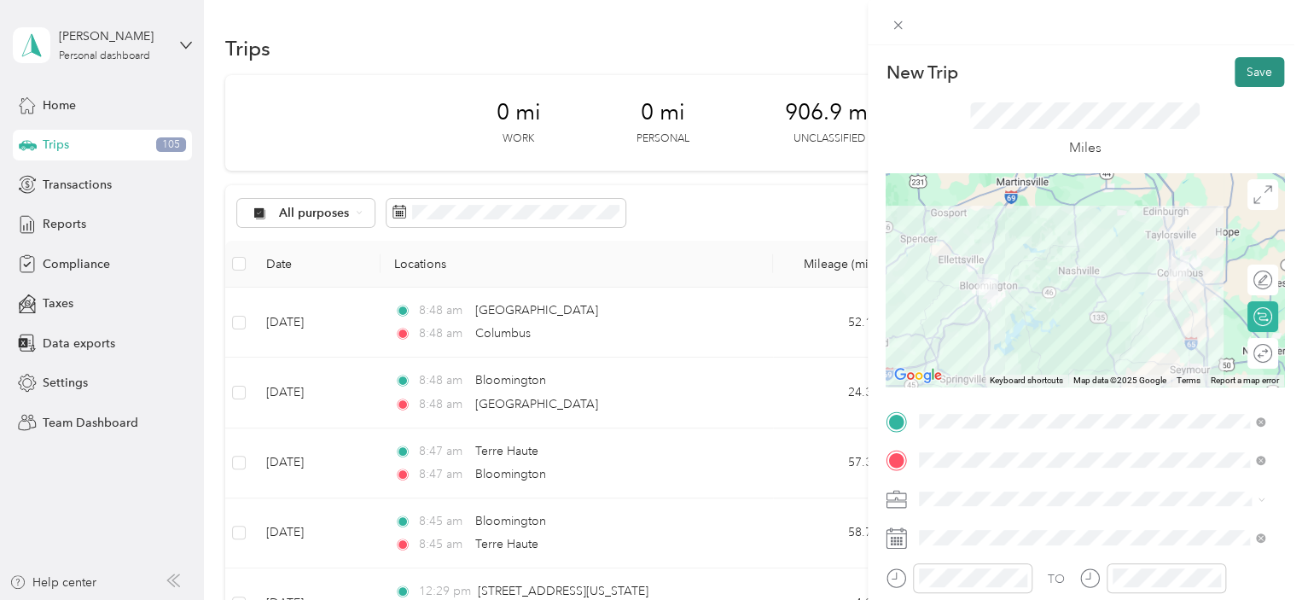
click at [1255, 71] on button "Save" at bounding box center [1258, 72] width 49 height 30
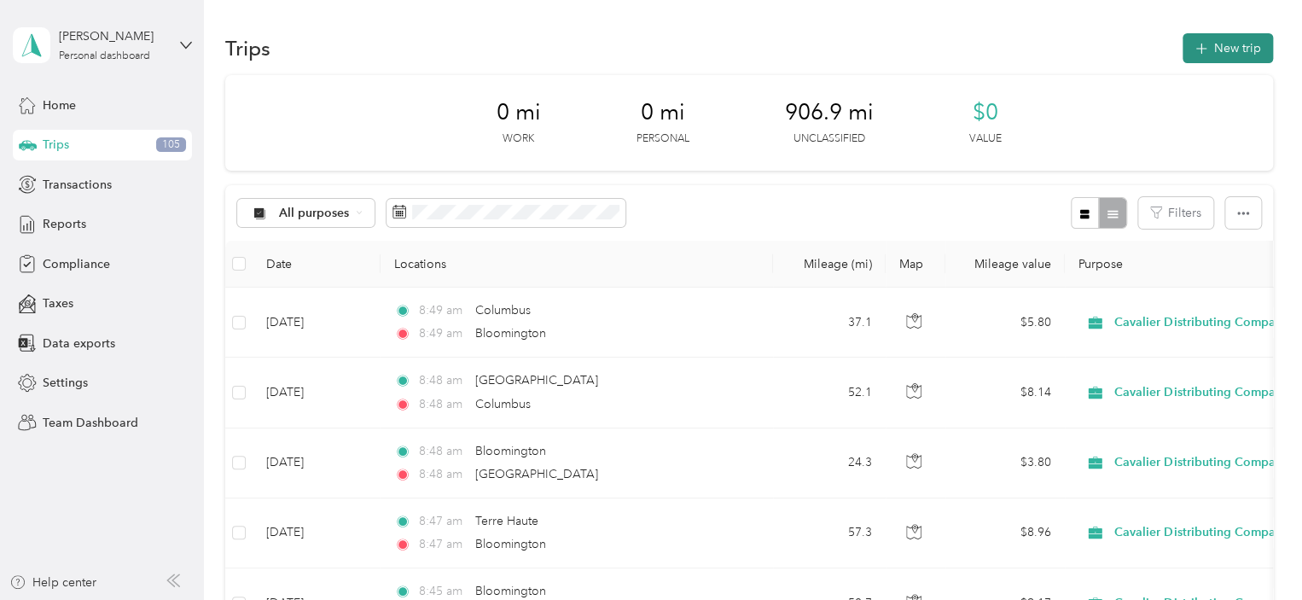
click at [1231, 44] on button "New trip" at bounding box center [1227, 48] width 90 height 30
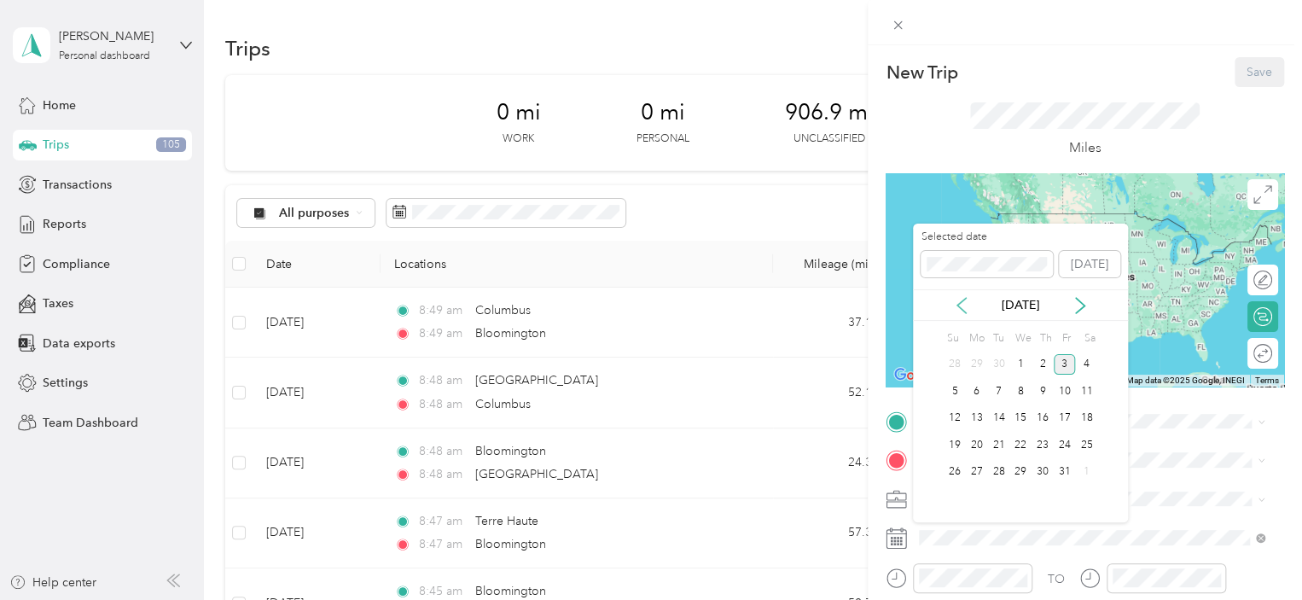
click at [959, 300] on icon at bounding box center [961, 305] width 17 height 17
click at [1020, 415] on div "17" at bounding box center [1020, 418] width 22 height 21
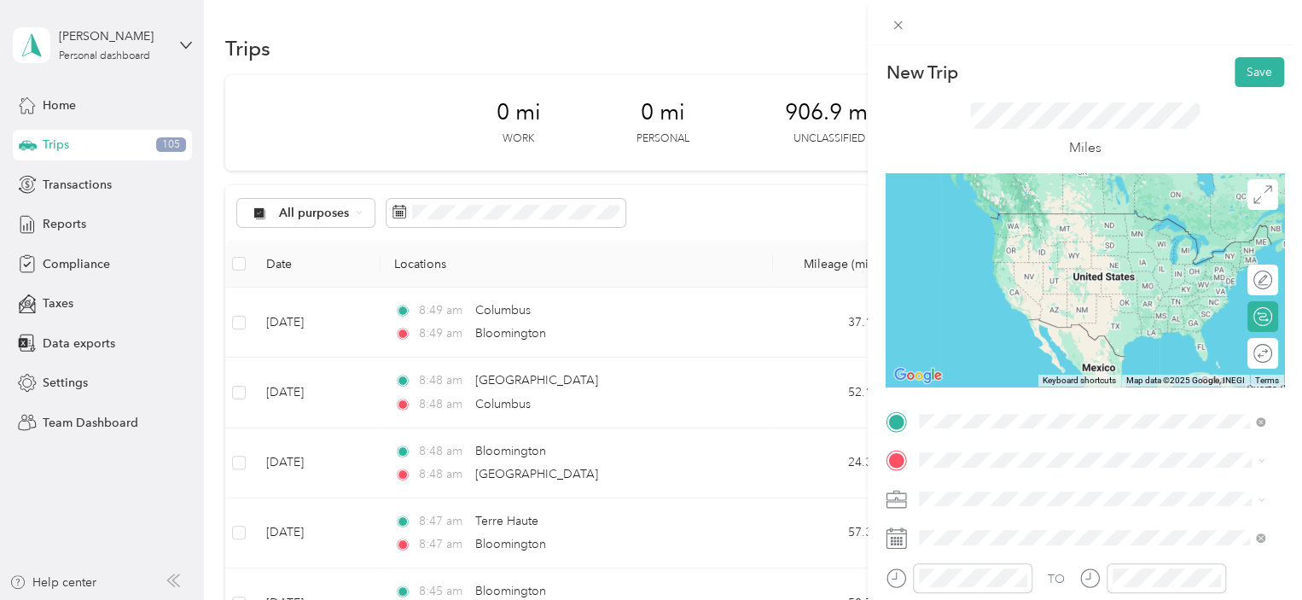
click at [1026, 217] on span "Bloomington [US_STATE], [GEOGRAPHIC_DATA]" at bounding box center [1047, 221] width 192 height 30
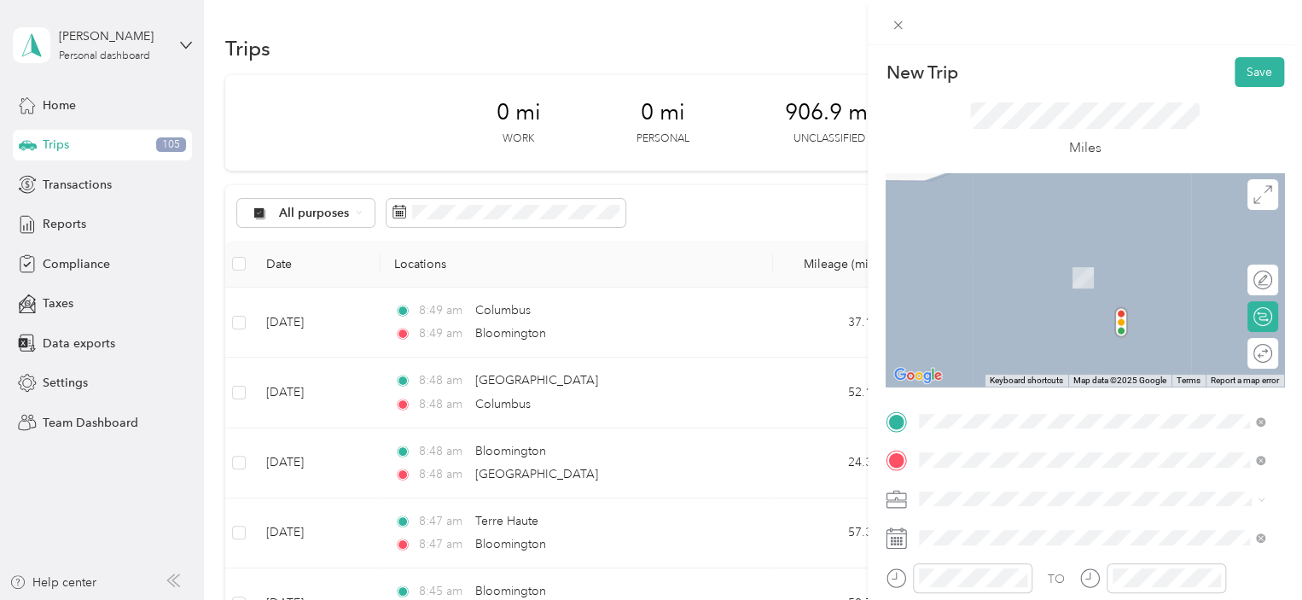
click at [1059, 353] on span "Jeffersonville [US_STATE], [GEOGRAPHIC_DATA]" at bounding box center [1047, 355] width 192 height 30
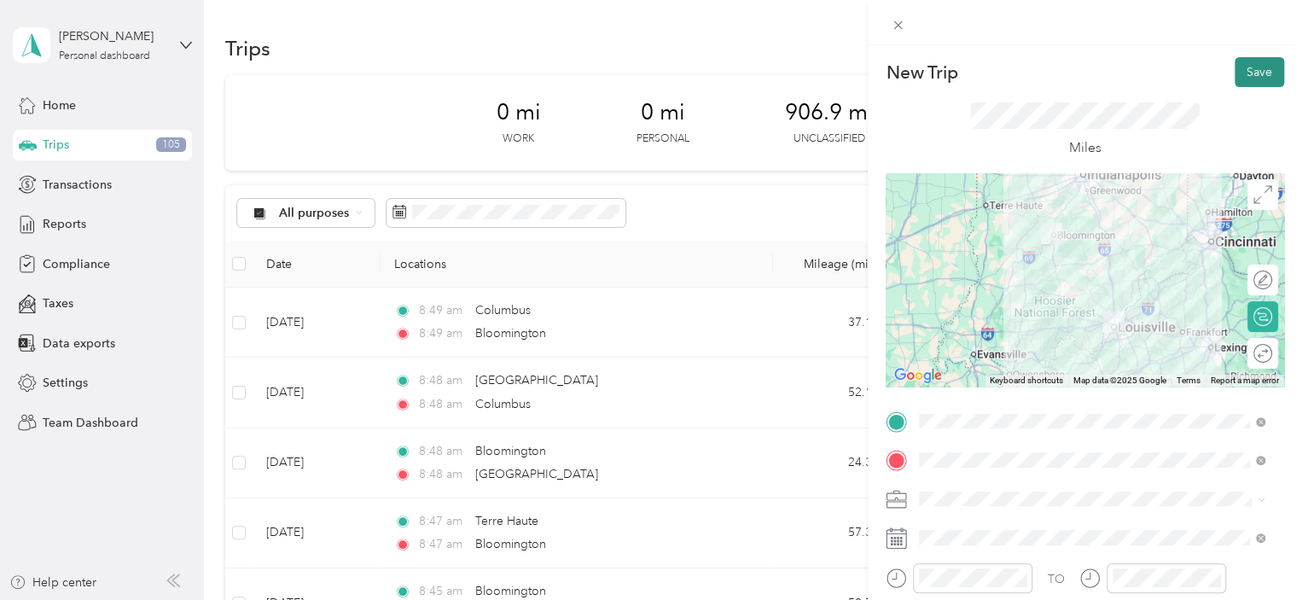
click at [1247, 73] on button "Save" at bounding box center [1258, 72] width 49 height 30
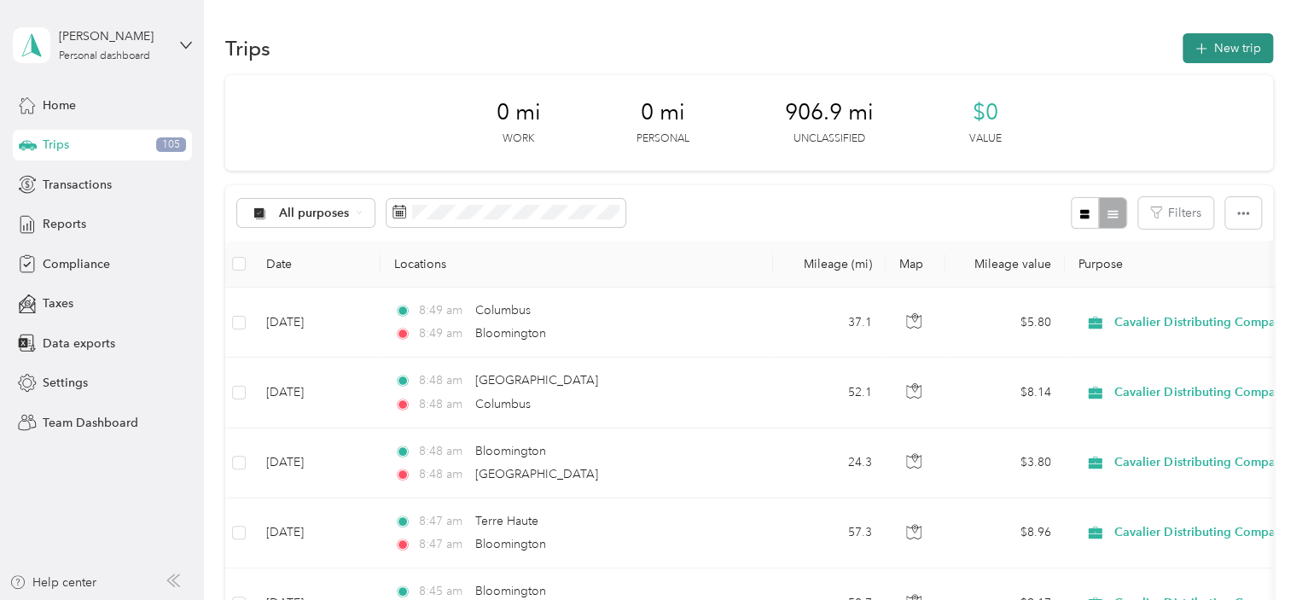
click at [1200, 47] on icon "button" at bounding box center [1201, 49] width 20 height 20
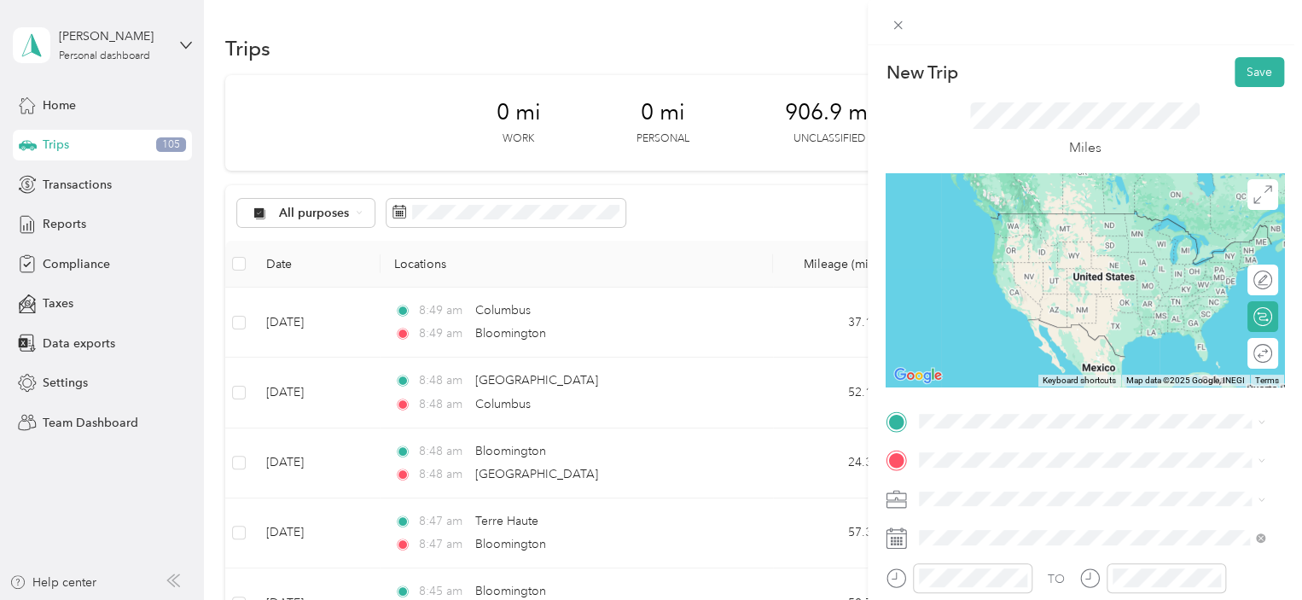
click at [1058, 327] on div "Jeffersonville [US_STATE], [GEOGRAPHIC_DATA]" at bounding box center [1092, 310] width 334 height 36
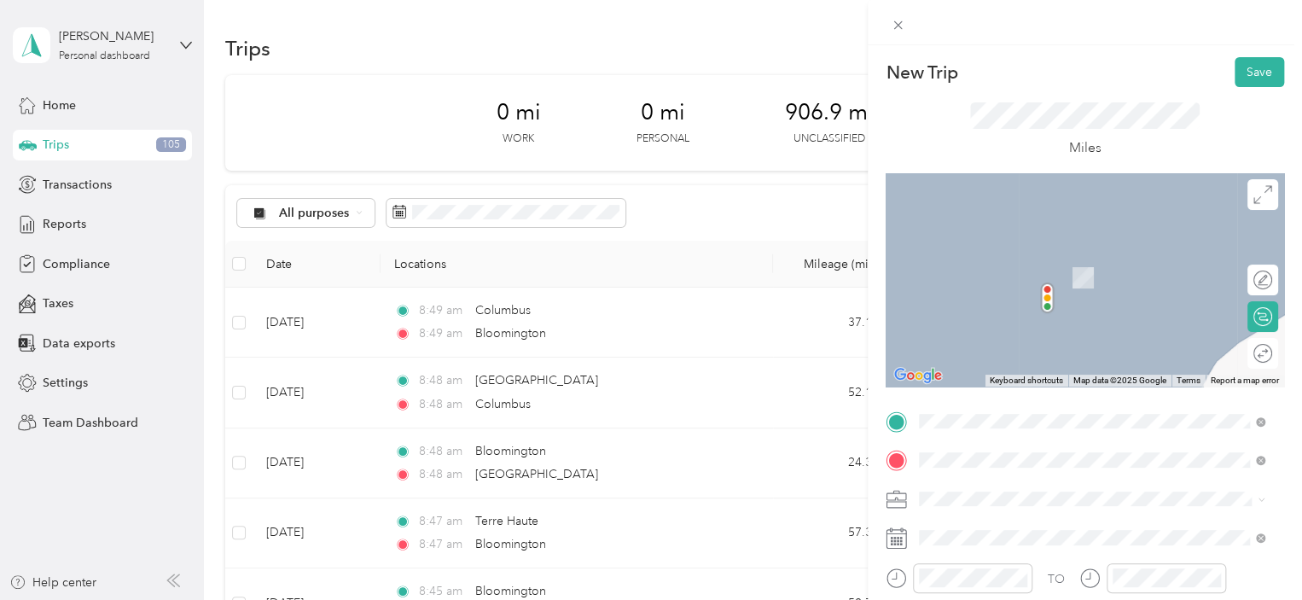
click at [1010, 252] on span "Bloomington [US_STATE], [GEOGRAPHIC_DATA]" at bounding box center [1047, 260] width 192 height 30
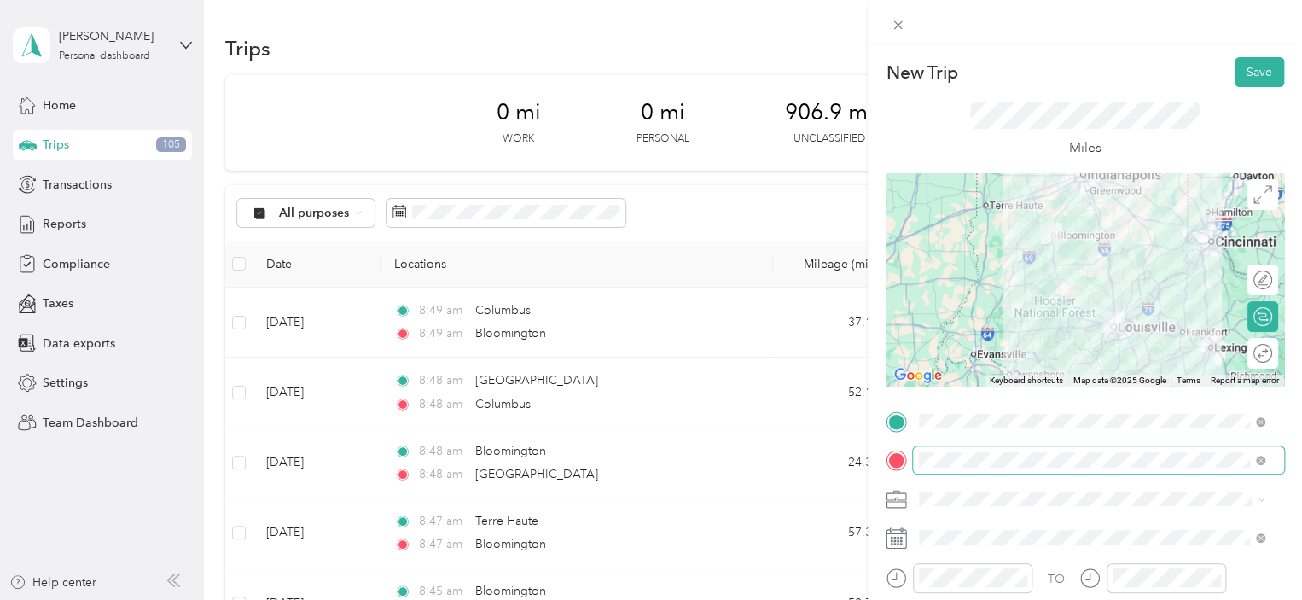
scroll to position [284, 0]
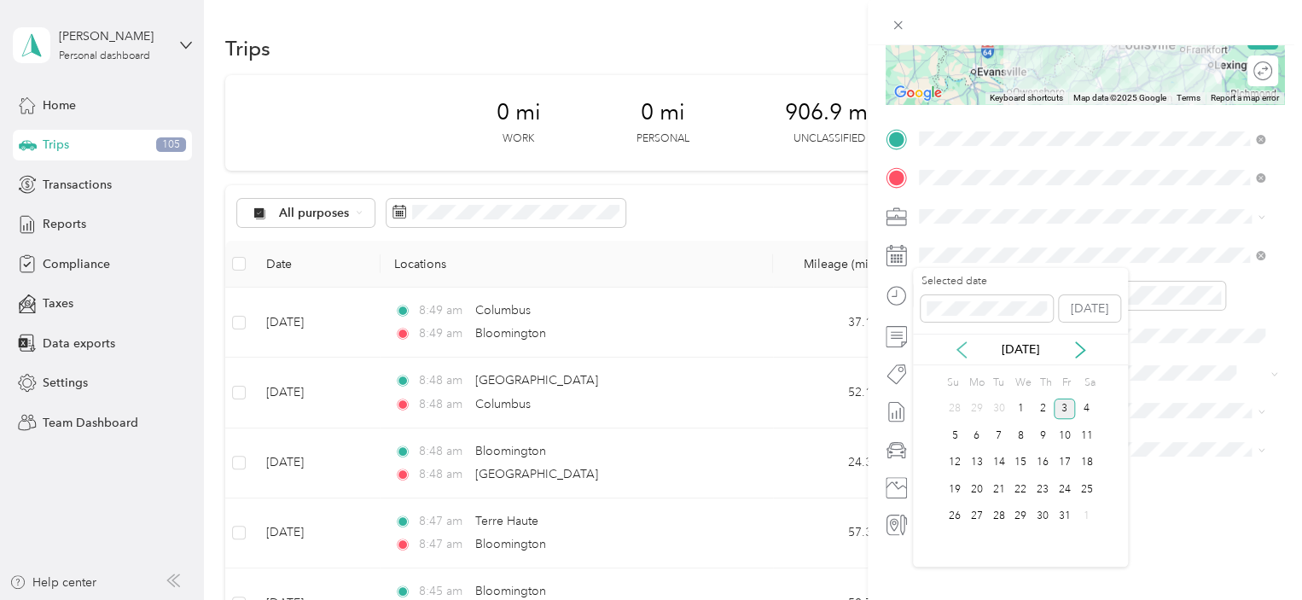
click at [964, 347] on icon at bounding box center [961, 349] width 17 height 17
click at [1014, 464] on div "17" at bounding box center [1020, 462] width 22 height 21
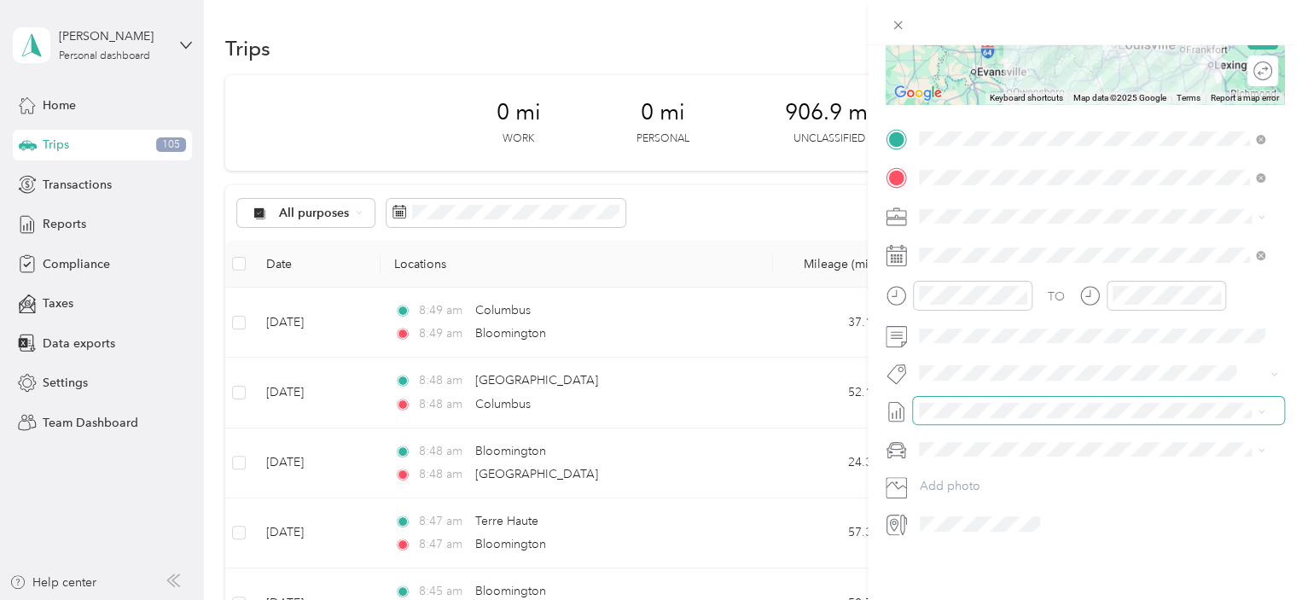
scroll to position [0, 0]
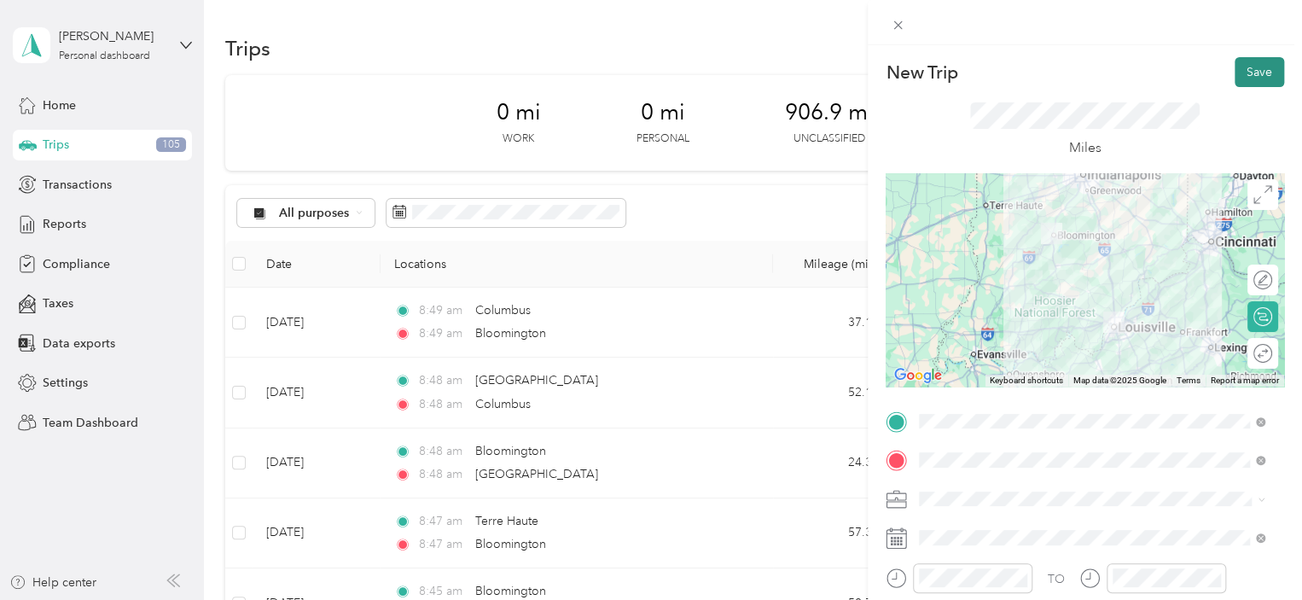
click at [1234, 74] on button "Save" at bounding box center [1258, 72] width 49 height 30
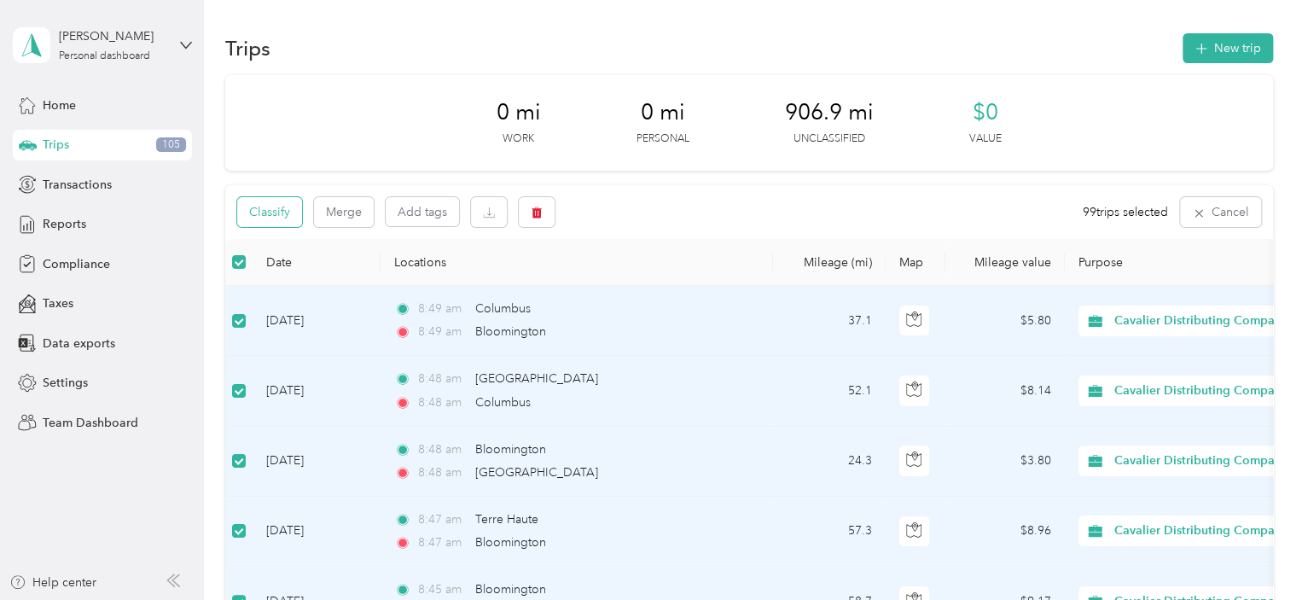
click at [279, 218] on button "Classify" at bounding box center [269, 212] width 65 height 30
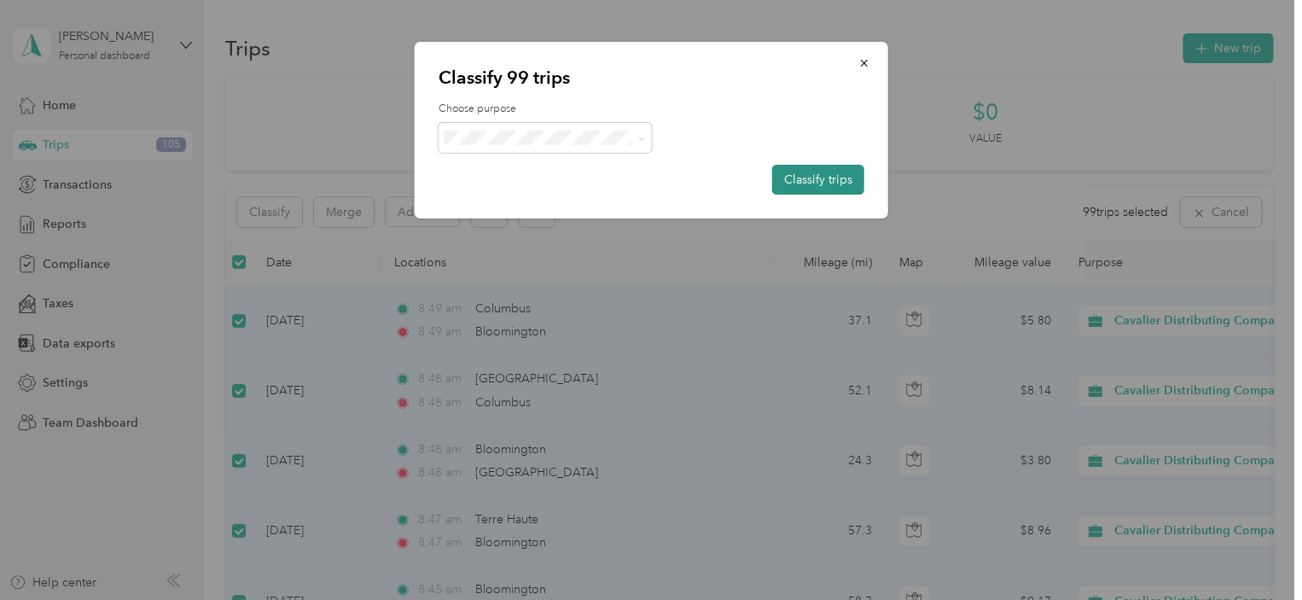
click at [801, 177] on button "Classify trips" at bounding box center [818, 180] width 92 height 30
click at [570, 125] on span at bounding box center [544, 138] width 213 height 30
click at [649, 139] on span at bounding box center [544, 138] width 213 height 30
click at [642, 140] on icon at bounding box center [641, 139] width 8 height 8
click at [618, 162] on span "Cavalier Distributing Company" at bounding box center [566, 169] width 173 height 18
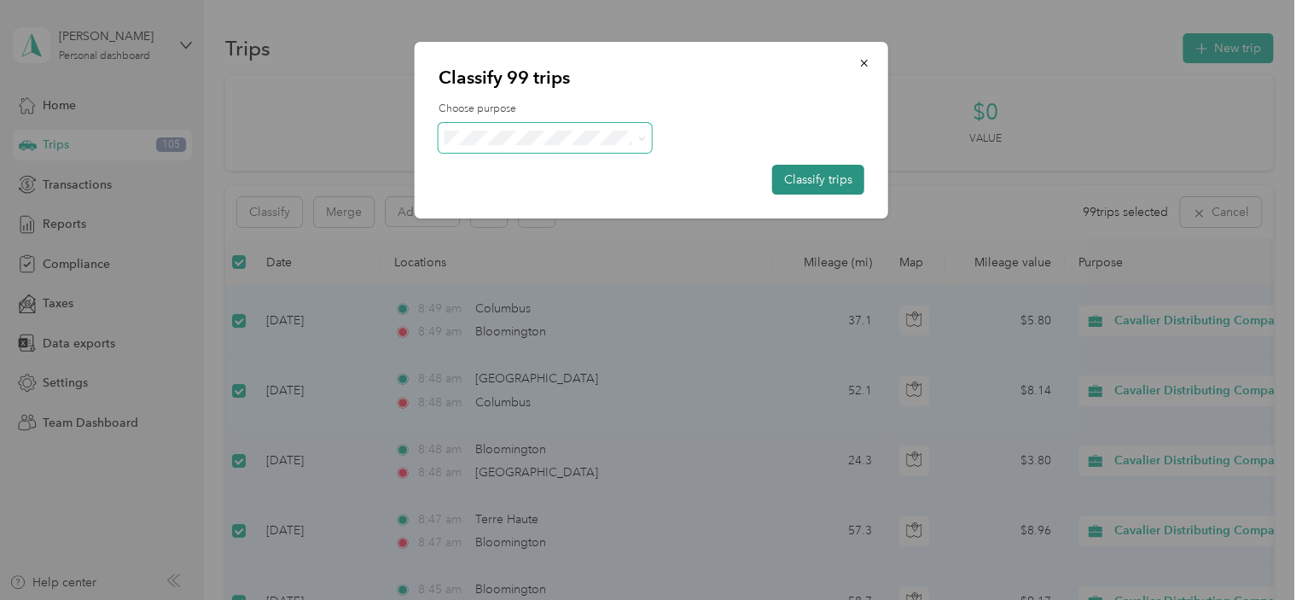
click at [788, 168] on button "Classify trips" at bounding box center [818, 180] width 92 height 30
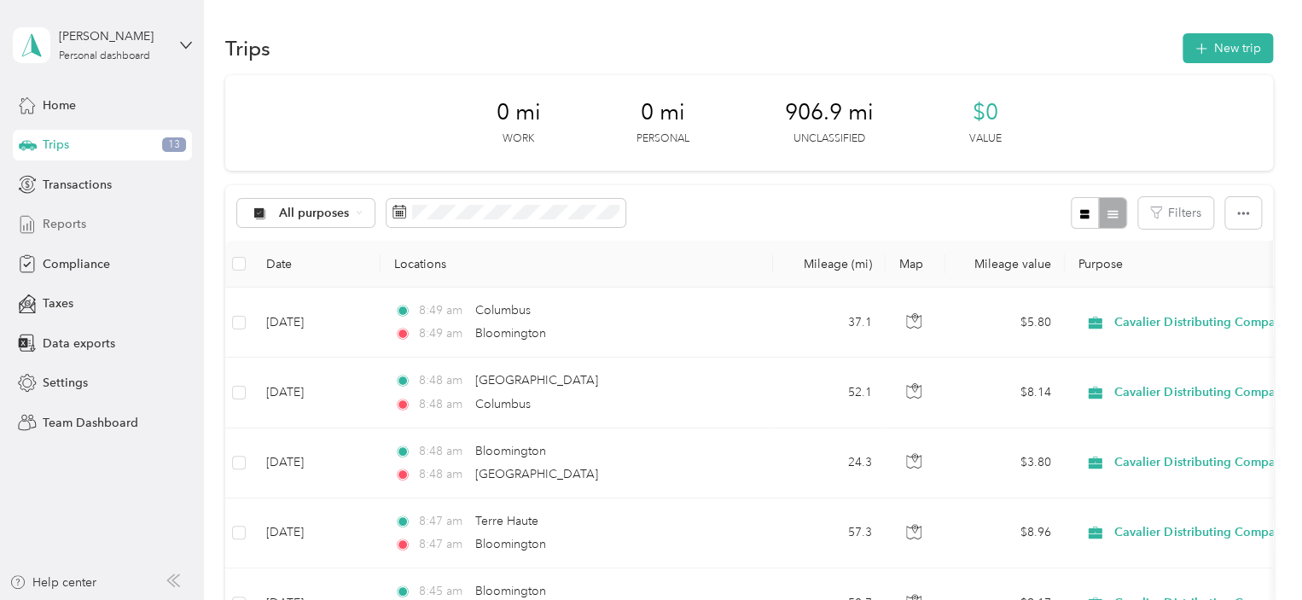
click at [41, 229] on div "Reports" at bounding box center [102, 224] width 179 height 31
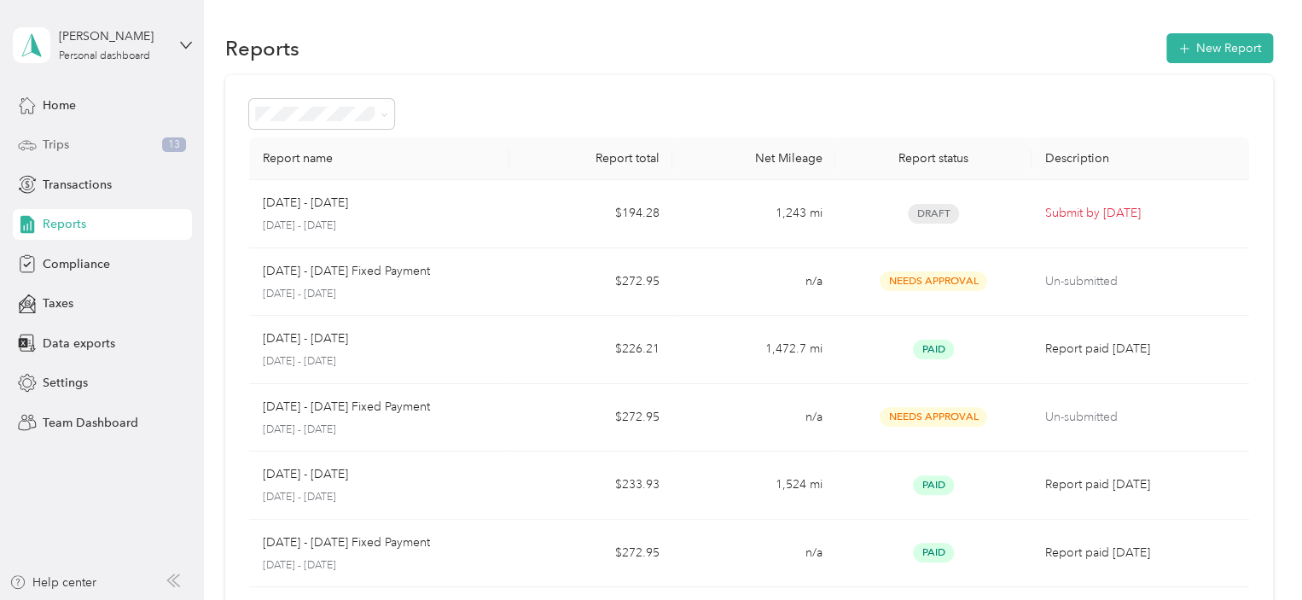
click at [106, 143] on div "Trips 13" at bounding box center [102, 145] width 179 height 31
